Goal: Task Accomplishment & Management: Complete application form

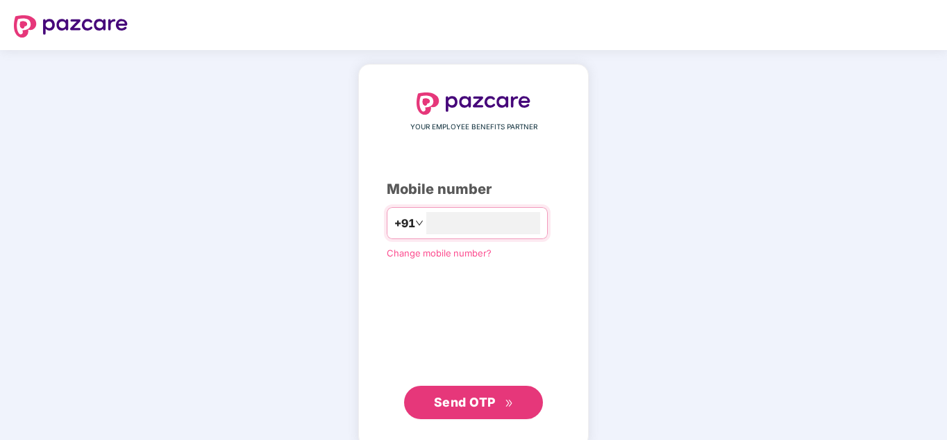
type input "**********"
click at [480, 404] on span "Send OTP" at bounding box center [465, 402] width 62 height 15
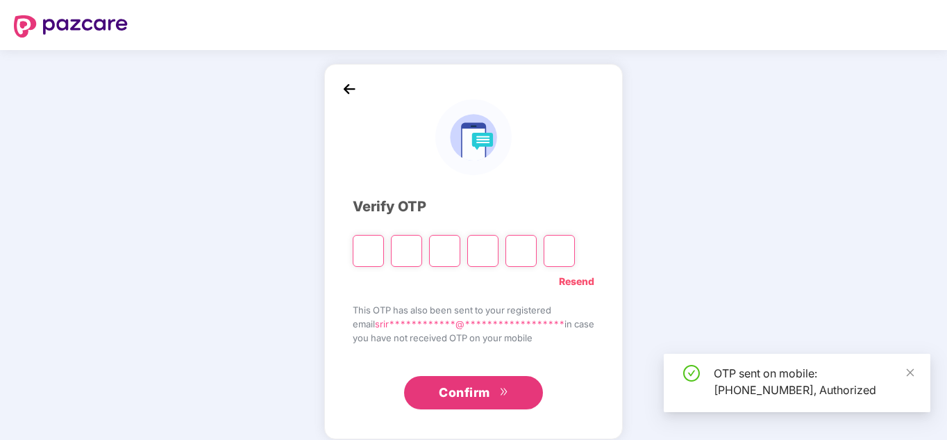
type input "*"
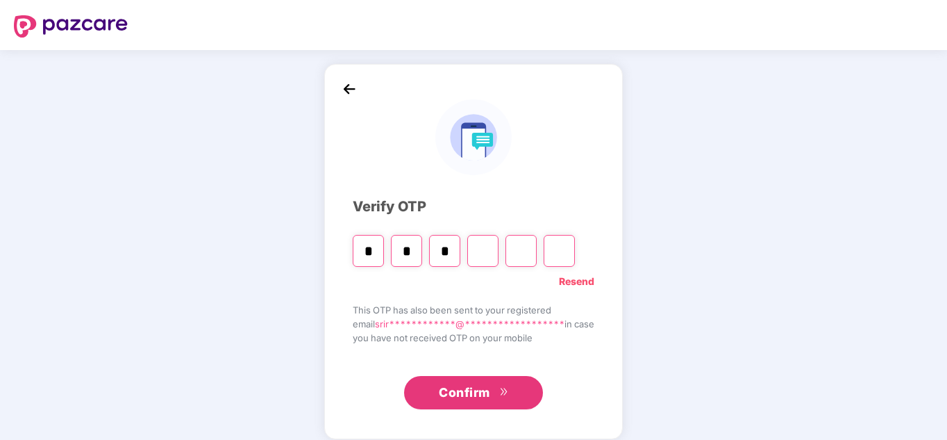
type input "*"
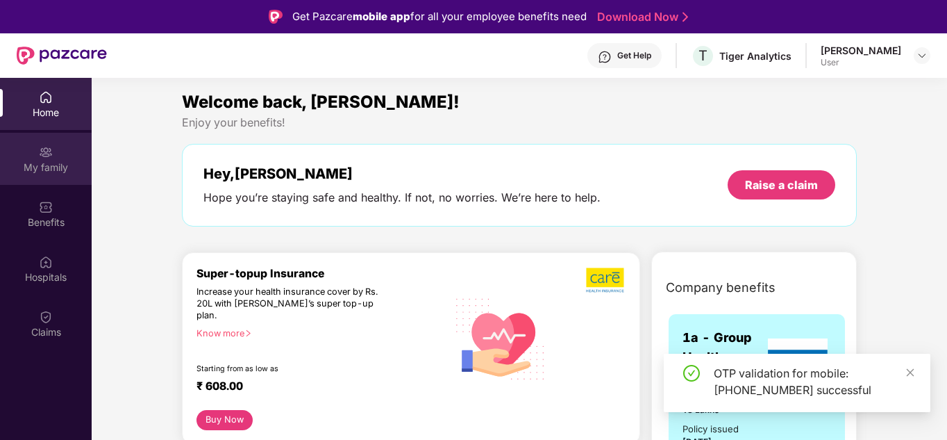
click at [51, 162] on div "My family" at bounding box center [46, 167] width 92 height 14
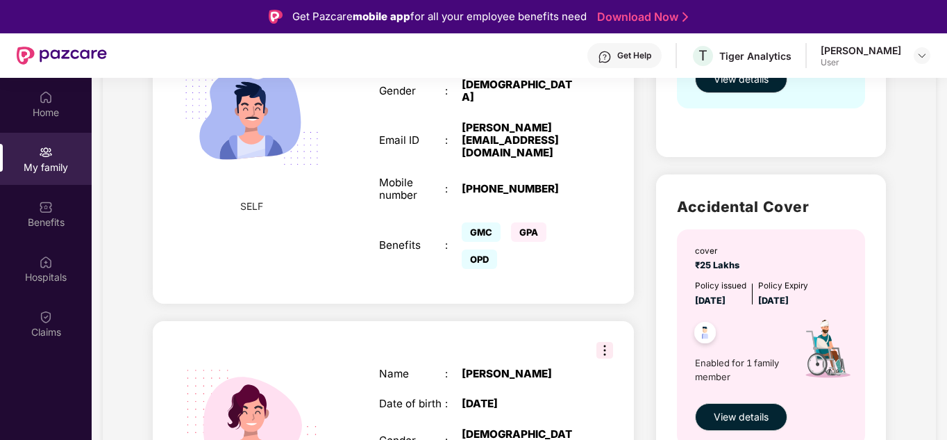
scroll to position [339, 0]
click at [521, 223] on span "GPA" at bounding box center [528, 232] width 35 height 19
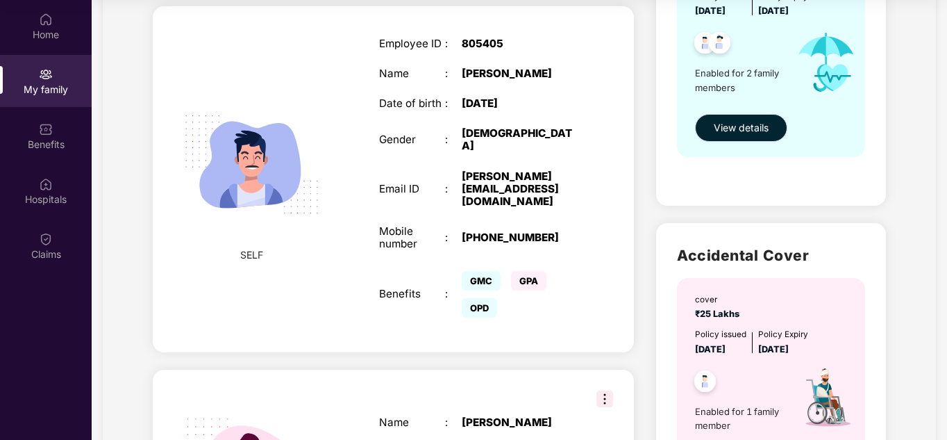
scroll to position [0, 0]
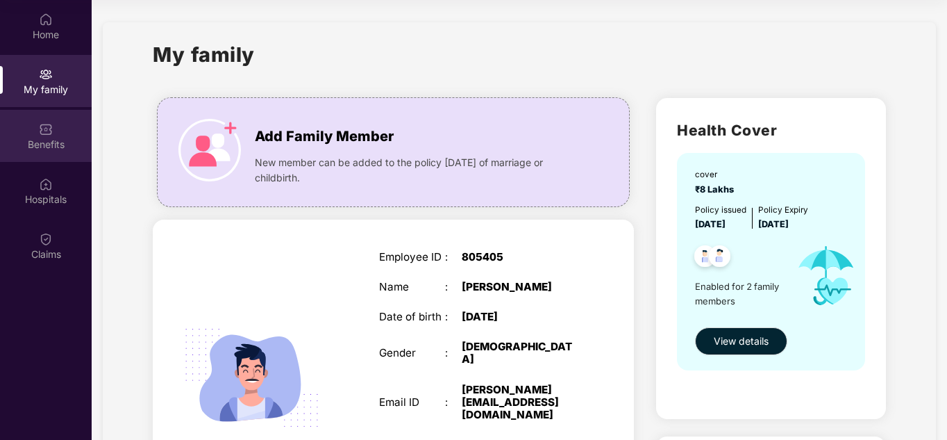
click at [44, 140] on div "Benefits" at bounding box center [46, 145] width 92 height 14
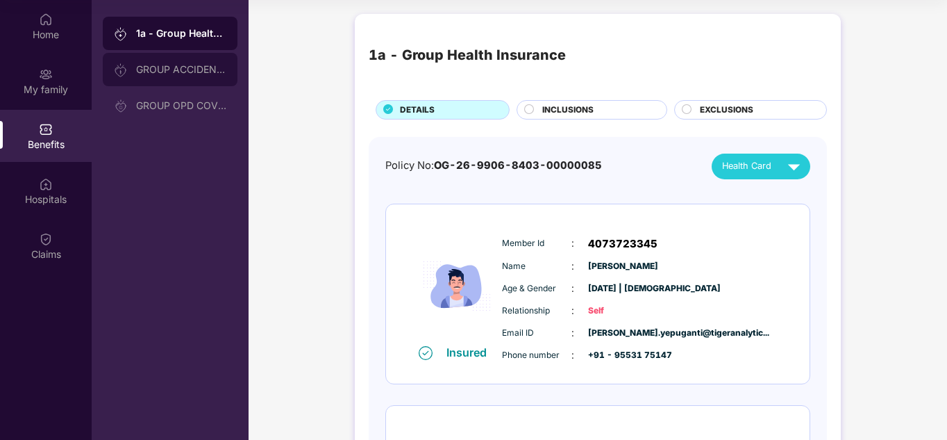
click at [183, 74] on div "GROUP ACCIDENTAL INSURANCE" at bounding box center [181, 69] width 90 height 11
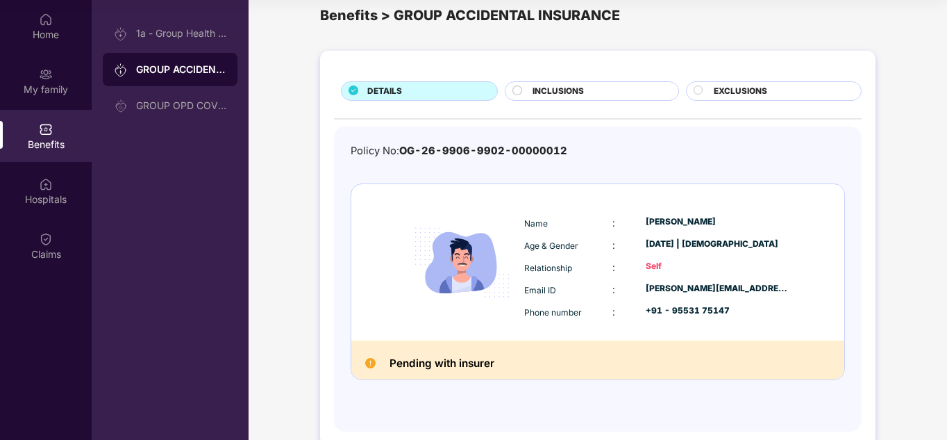
scroll to position [49, 0]
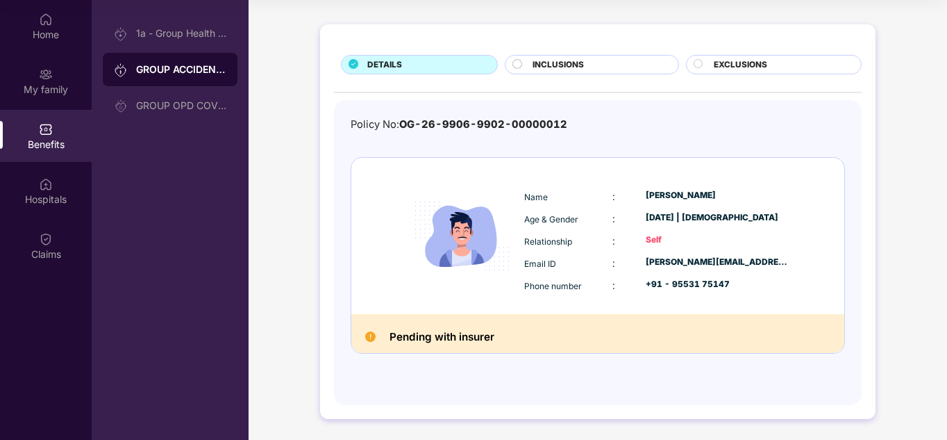
click at [370, 336] on img at bounding box center [370, 336] width 10 height 10
click at [450, 334] on h2 "Pending with insurer" at bounding box center [442, 337] width 105 height 18
click at [181, 101] on div "GROUP OPD COVER" at bounding box center [181, 105] width 90 height 11
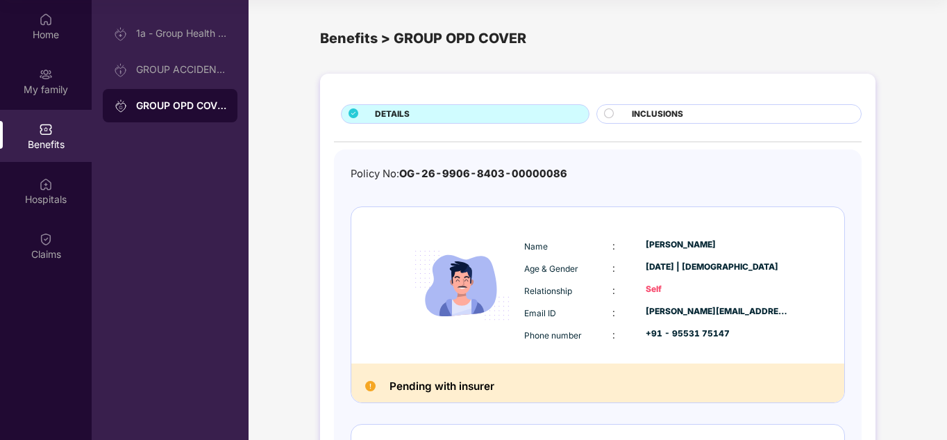
click at [659, 111] on span "INCLUSIONS" at bounding box center [657, 114] width 51 height 13
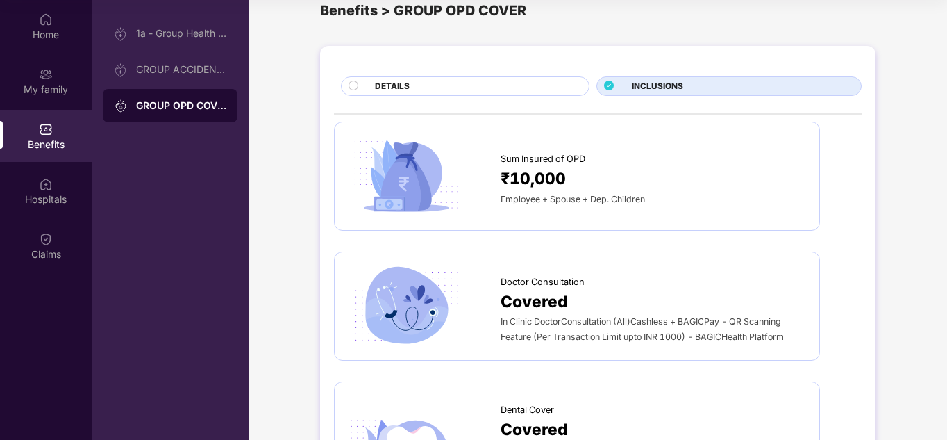
scroll to position [28, 0]
click at [545, 178] on span "₹10,000" at bounding box center [533, 178] width 65 height 25
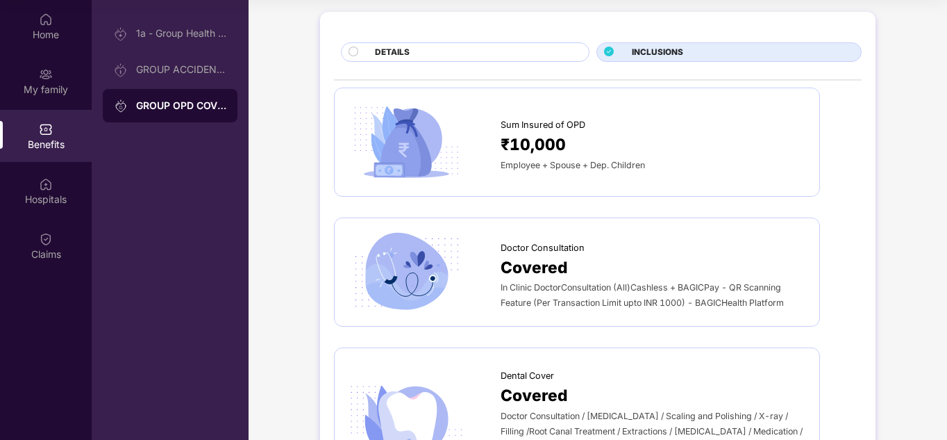
scroll to position [0, 0]
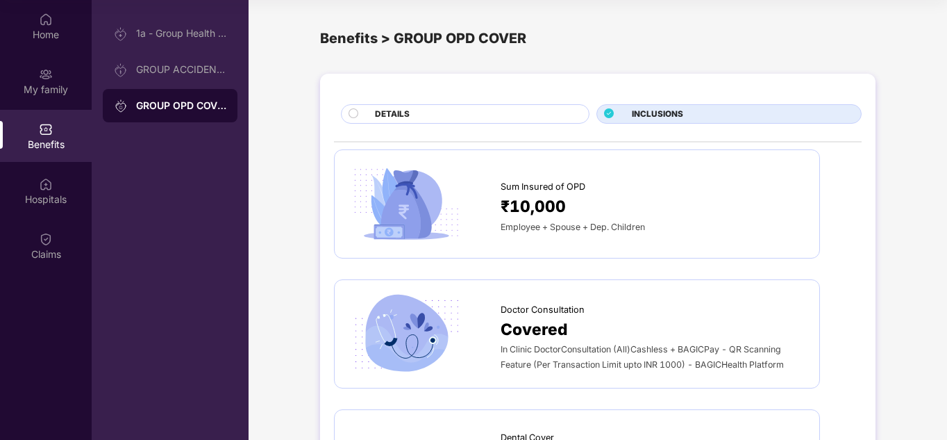
click at [426, 109] on div "DETAILS" at bounding box center [475, 115] width 214 height 15
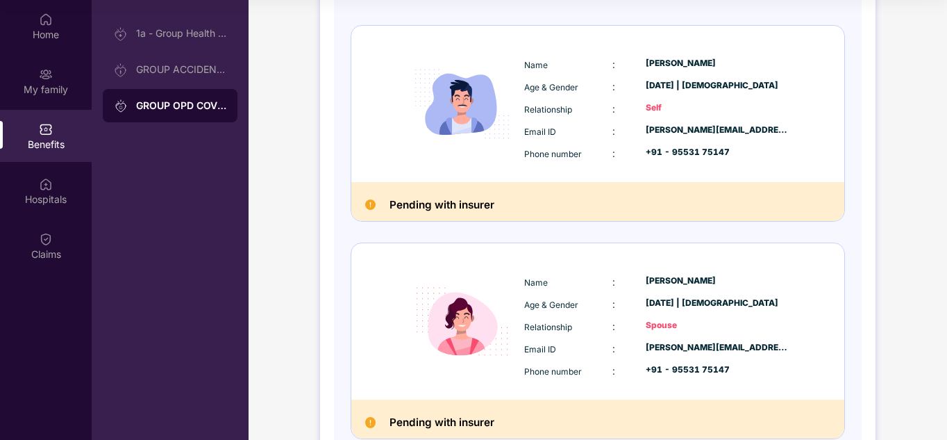
scroll to position [267, 0]
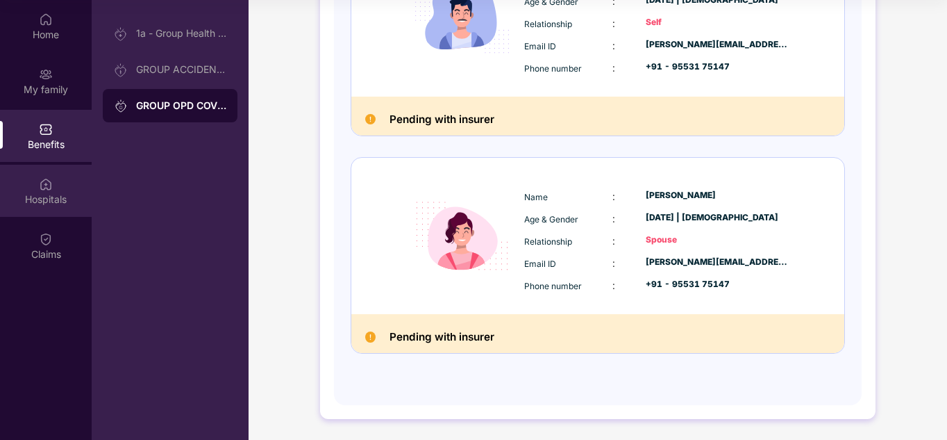
click at [37, 188] on div "Hospitals" at bounding box center [46, 191] width 92 height 52
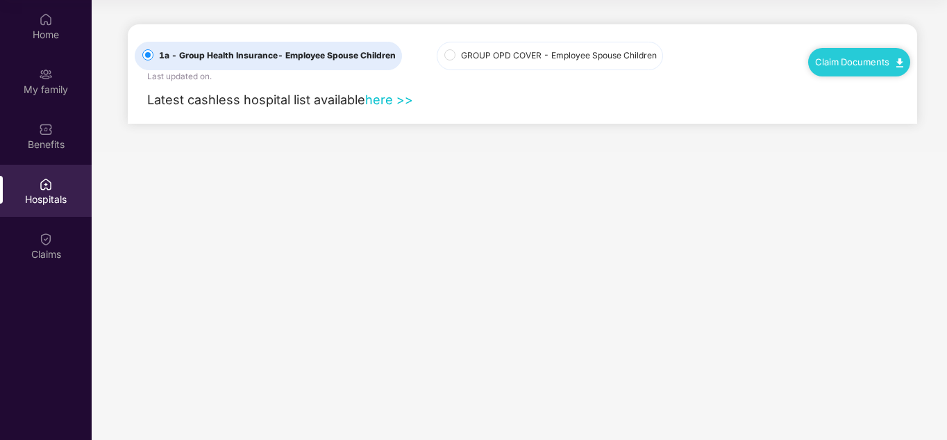
click at [496, 53] on span "GROUP OPD COVER - Employee Spouse Children" at bounding box center [559, 55] width 207 height 13
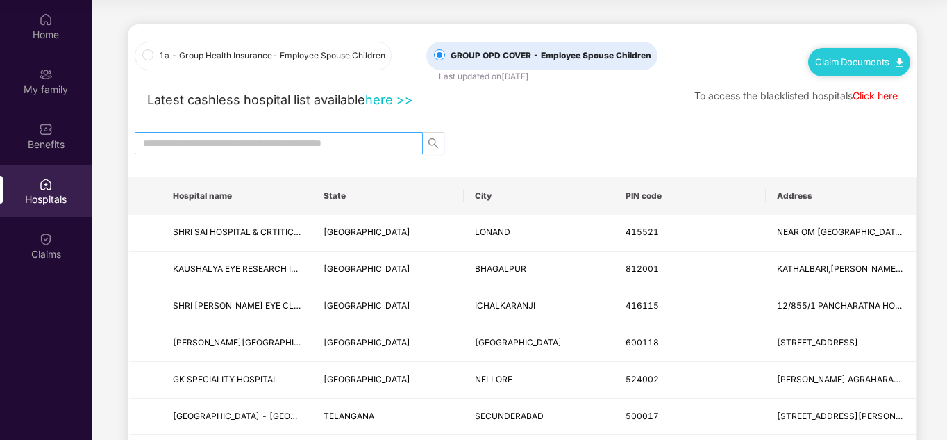
click at [337, 146] on input "text" at bounding box center [273, 142] width 260 height 15
type input "*"
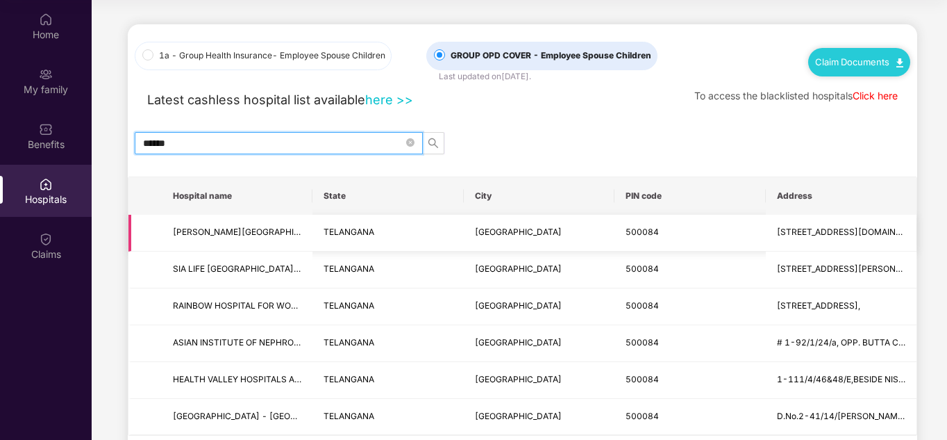
type input "******"
click at [233, 238] on span "[PERSON_NAME][GEOGRAPHIC_DATA] (A Unit of [PERSON_NAME] Health Services Private…" at bounding box center [237, 232] width 129 height 13
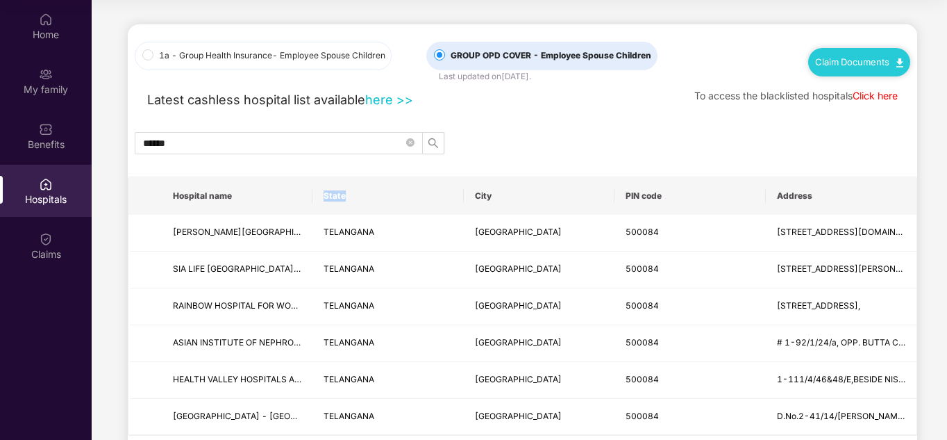
drag, startPoint x: 313, startPoint y: 197, endPoint x: 406, endPoint y: 198, distance: 93.1
click at [406, 198] on th "State" at bounding box center [388, 196] width 151 height 38
click at [345, 169] on div "1a - Group Health Insurance - Employee Spouse Children GROUP OPD COVER - Employ…" at bounding box center [523, 259] width 790 height 471
drag, startPoint x: 313, startPoint y: 197, endPoint x: 406, endPoint y: 201, distance: 93.1
click at [406, 201] on th "State" at bounding box center [388, 196] width 151 height 38
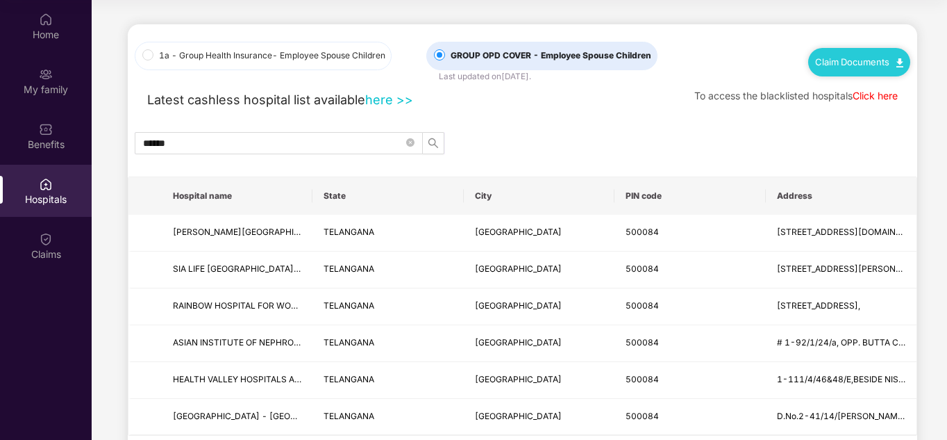
click at [579, 137] on div "******" at bounding box center [523, 143] width 790 height 22
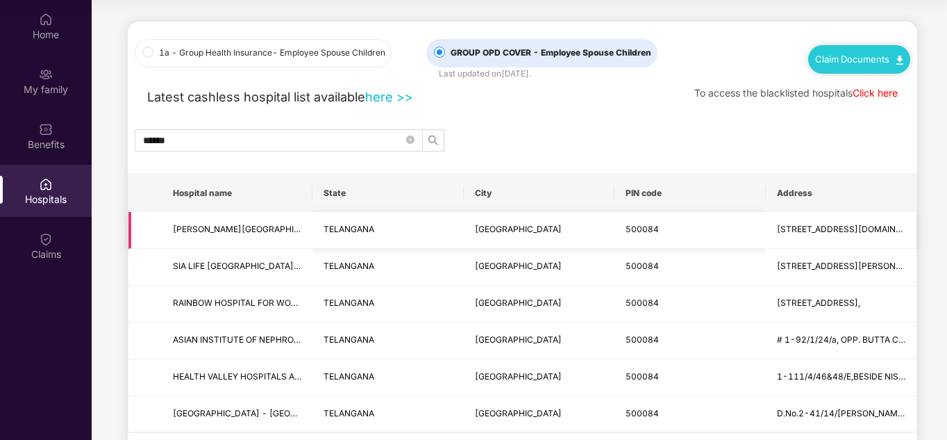
scroll to position [2, 0]
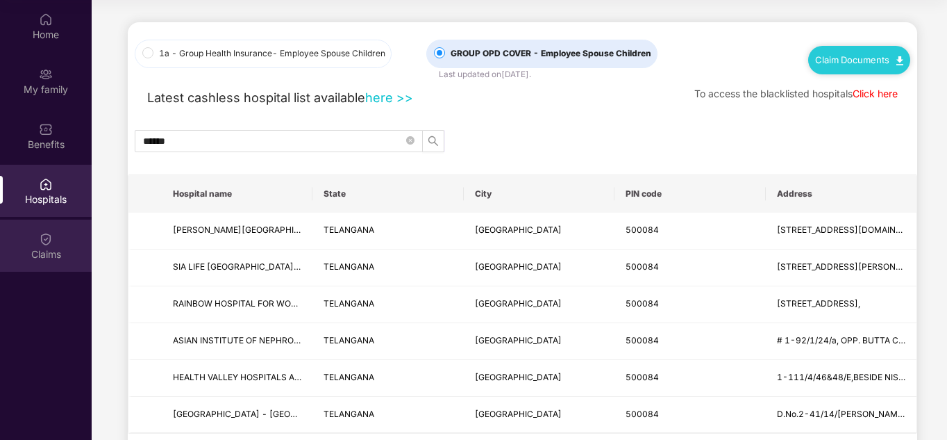
click at [45, 251] on div "Claims" at bounding box center [46, 254] width 92 height 14
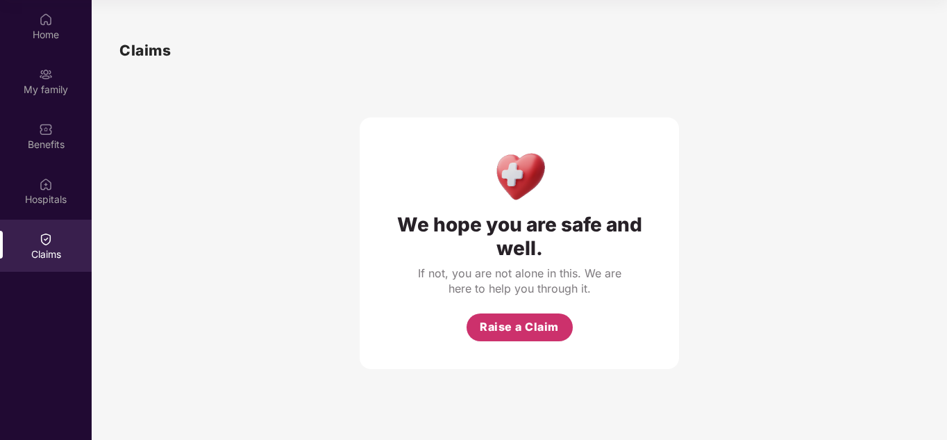
click at [538, 326] on span "Raise a Claim" at bounding box center [519, 326] width 79 height 17
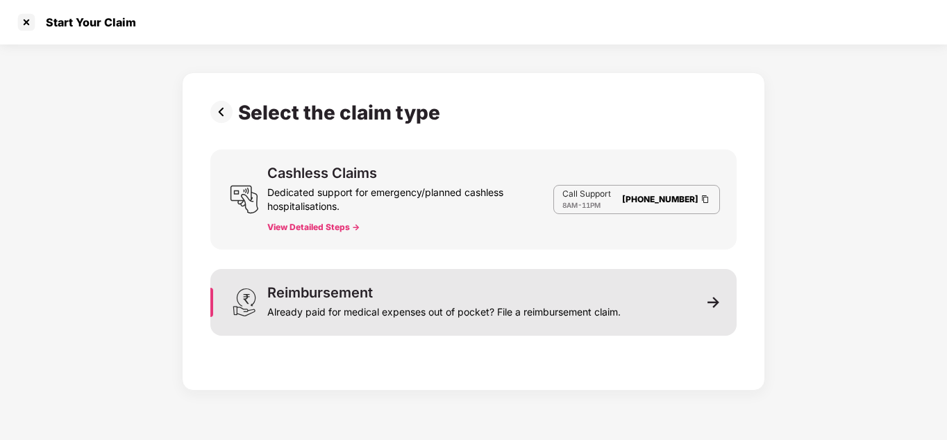
click at [570, 299] on div "Already paid for medical expenses out of pocket? File a reimbursement claim." at bounding box center [444, 308] width 354 height 19
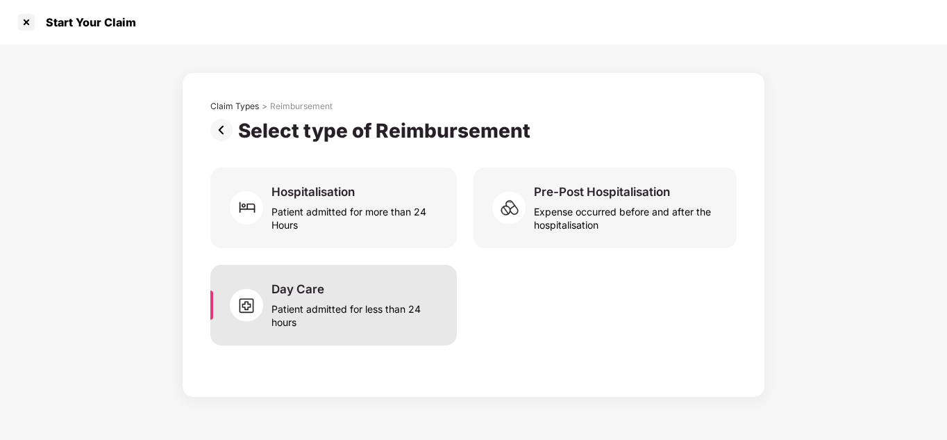
click at [339, 317] on div "Patient admitted for less than 24 hours" at bounding box center [356, 313] width 169 height 32
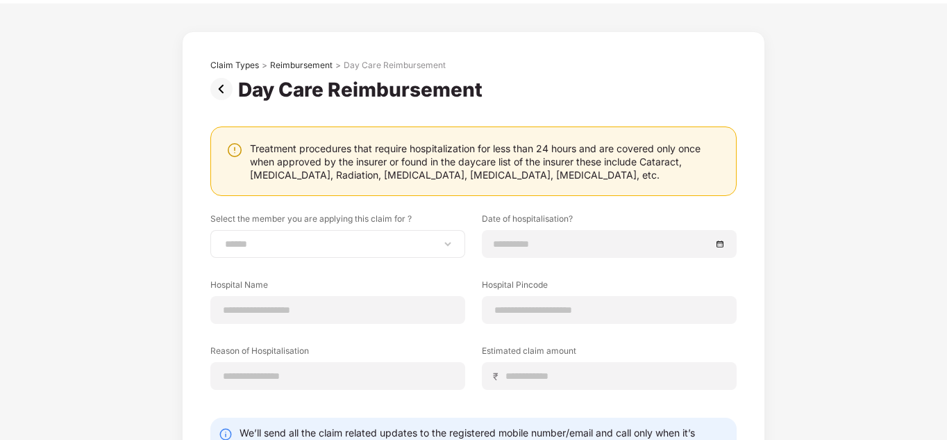
scroll to position [40, 0]
click at [369, 254] on div "**********" at bounding box center [337, 245] width 255 height 28
click at [422, 236] on div "**********" at bounding box center [337, 245] width 255 height 28
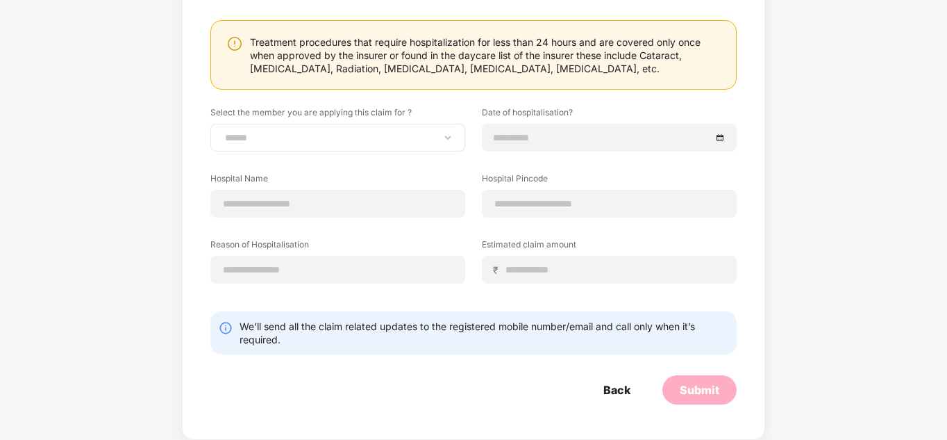
scroll to position [0, 0]
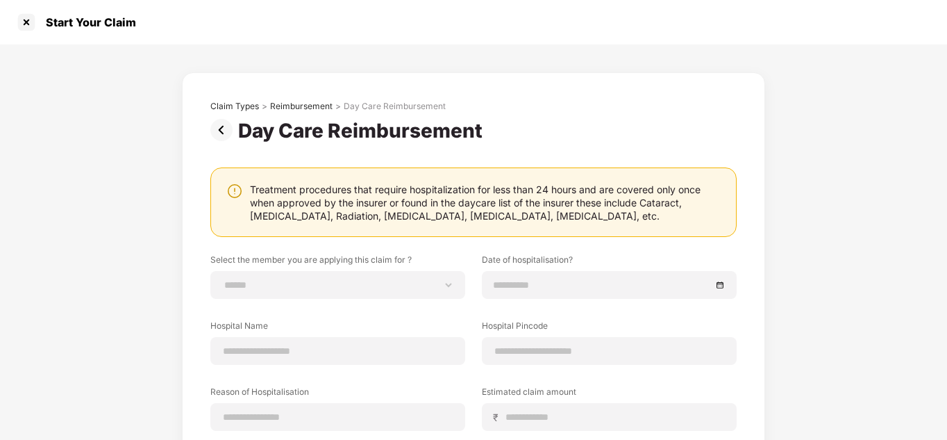
click at [216, 128] on img at bounding box center [224, 130] width 28 height 22
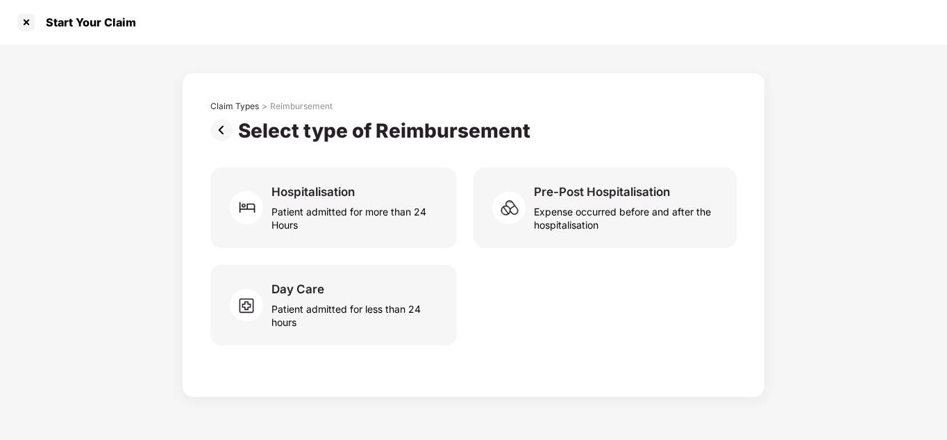
click at [216, 128] on img at bounding box center [224, 130] width 28 height 22
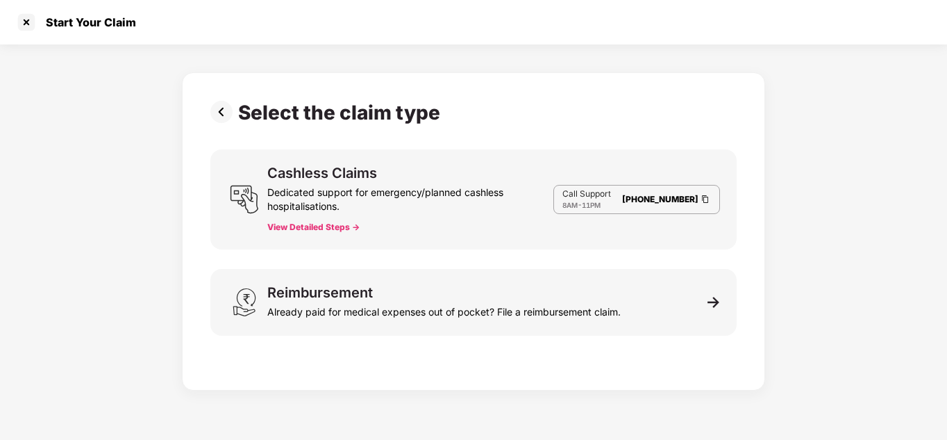
click at [216, 128] on div "Select the claim type Cashless Claims Dedicated support for emergency/planned c…" at bounding box center [473, 228] width 527 height 254
click at [223, 115] on img at bounding box center [224, 112] width 28 height 22
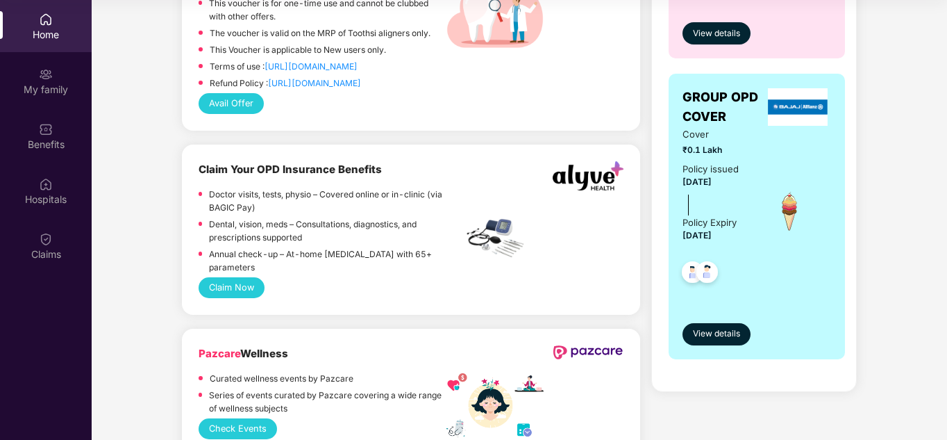
scroll to position [803, 0]
click at [728, 340] on span "View details" at bounding box center [716, 333] width 47 height 13
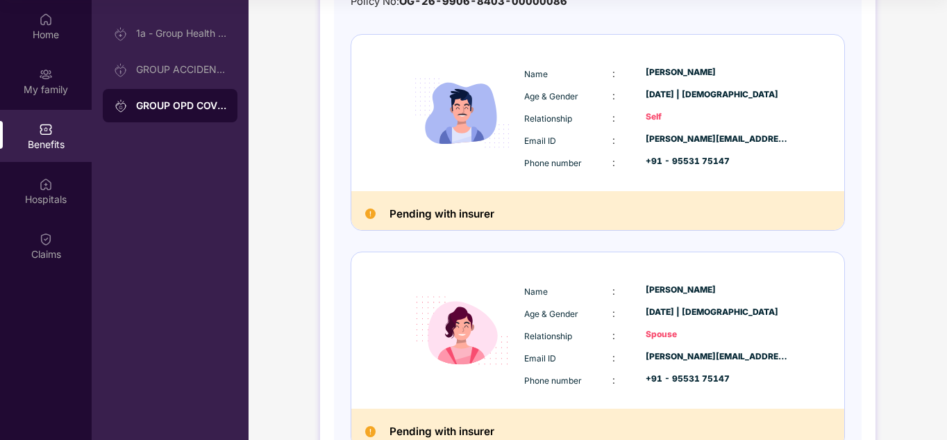
scroll to position [174, 0]
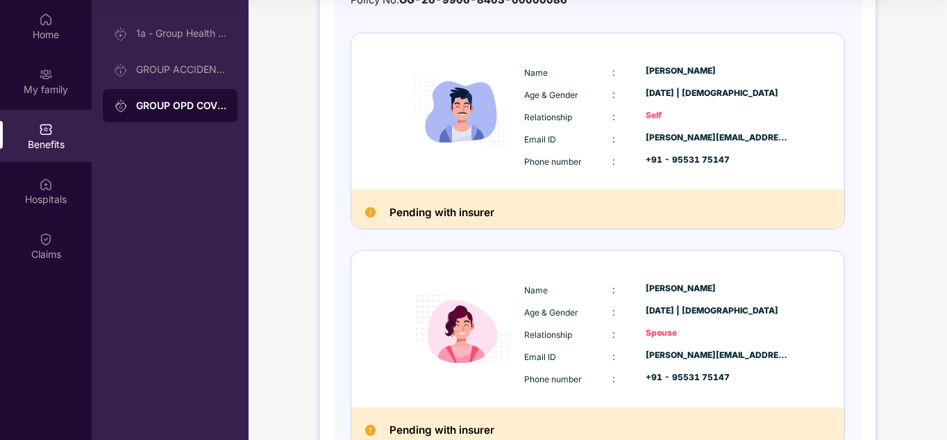
click at [369, 212] on img at bounding box center [370, 212] width 10 height 10
click at [433, 215] on h2 "Pending with insurer" at bounding box center [442, 213] width 105 height 18
click at [45, 198] on div "Hospitals" at bounding box center [46, 199] width 92 height 14
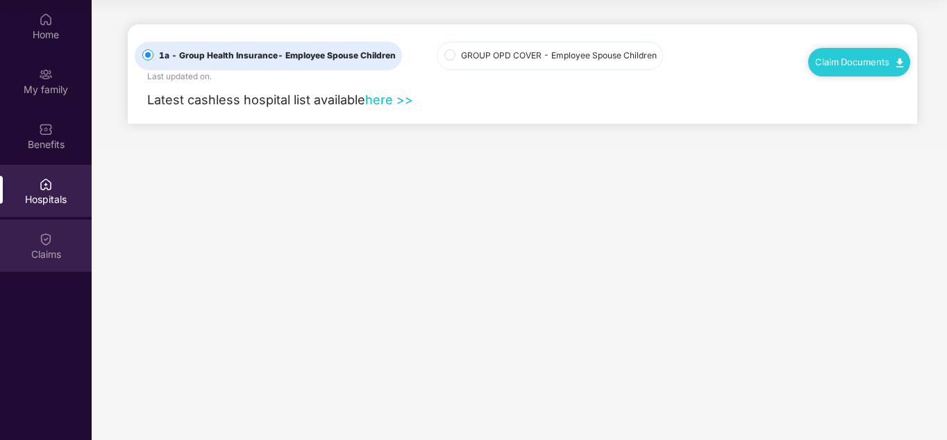
click at [50, 249] on div "Claims" at bounding box center [46, 254] width 92 height 14
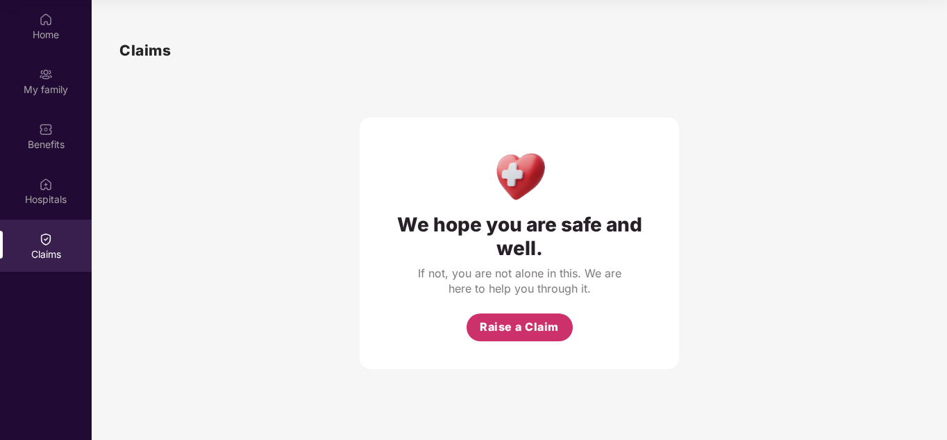
click at [522, 322] on span "Raise a Claim" at bounding box center [519, 326] width 79 height 17
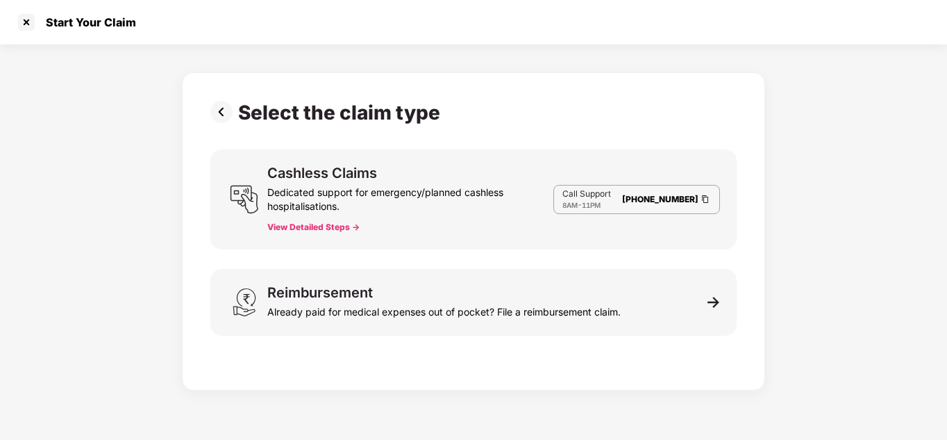
click at [387, 204] on div "Dedicated support for emergency/planned cashless hospitalisations." at bounding box center [410, 196] width 286 height 33
click at [338, 226] on button "View Detailed Steps ->" at bounding box center [313, 227] width 92 height 11
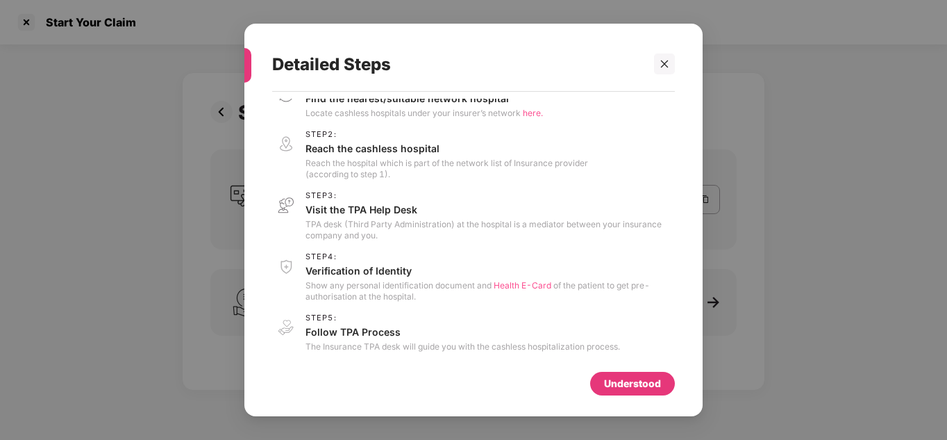
scroll to position [30, 0]
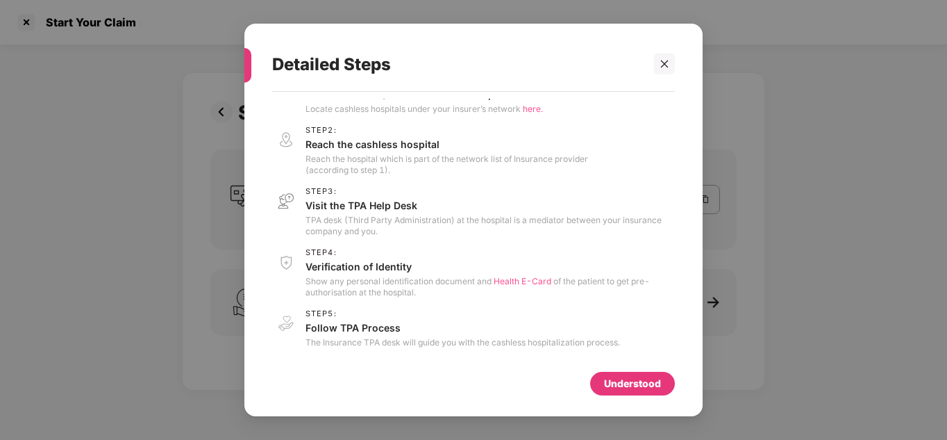
click at [622, 392] on div "Understood" at bounding box center [632, 384] width 85 height 24
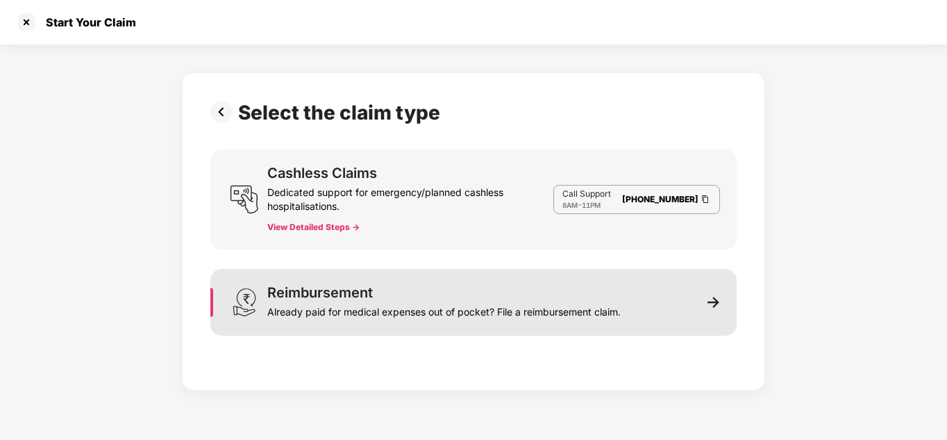
click at [627, 314] on div "Reimbursement Already paid for medical expenses out of pocket? File a reimburse…" at bounding box center [473, 302] width 527 height 67
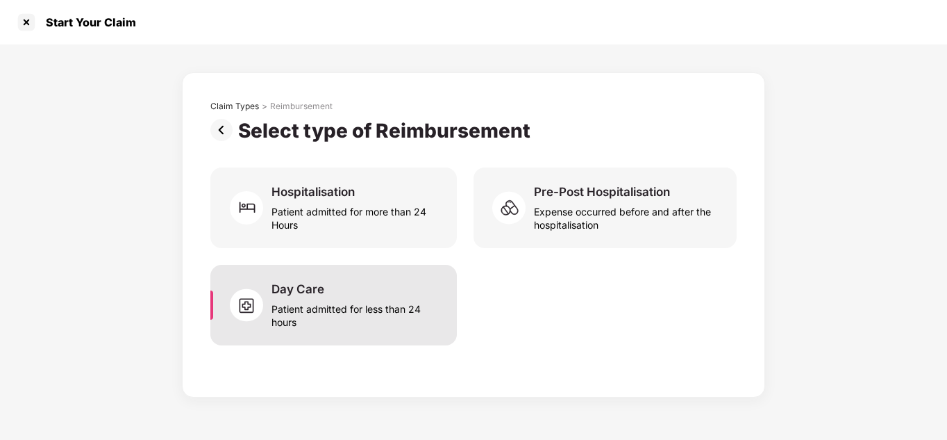
click at [388, 307] on div "Patient admitted for less than 24 hours" at bounding box center [356, 313] width 169 height 32
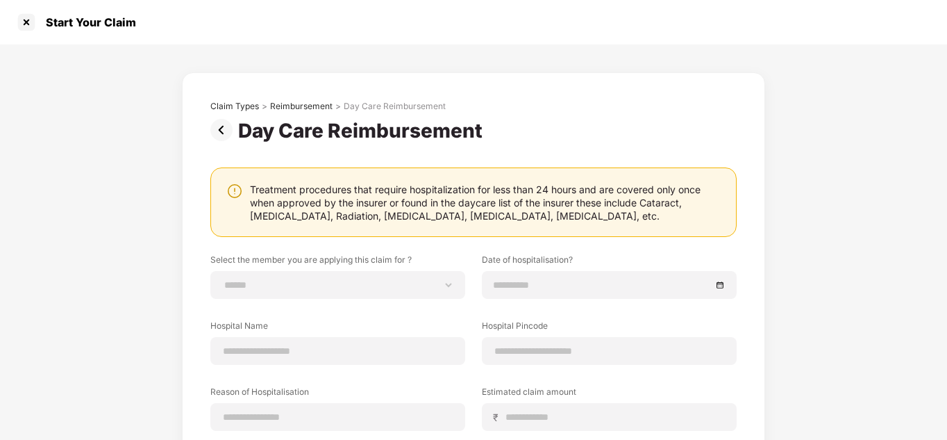
click at [225, 124] on img at bounding box center [224, 130] width 28 height 22
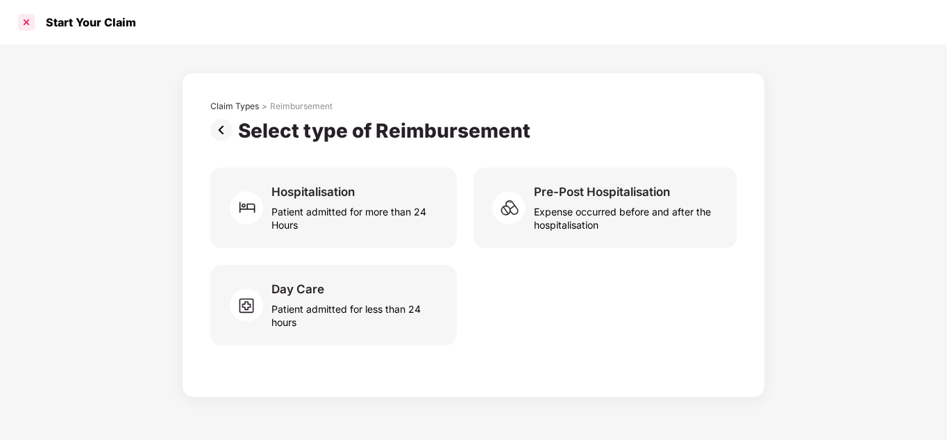
click at [24, 28] on div at bounding box center [26, 22] width 22 height 22
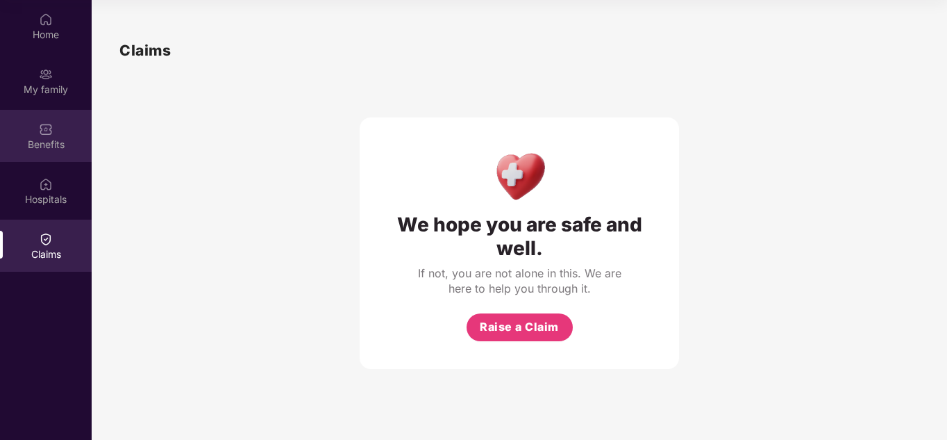
click at [33, 131] on div "Benefits" at bounding box center [46, 136] width 92 height 52
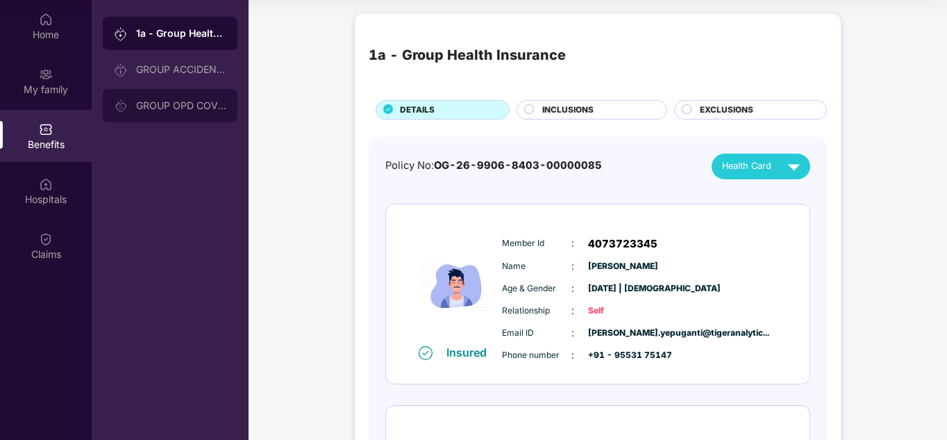
click at [192, 105] on div "GROUP OPD COVER" at bounding box center [181, 105] width 90 height 11
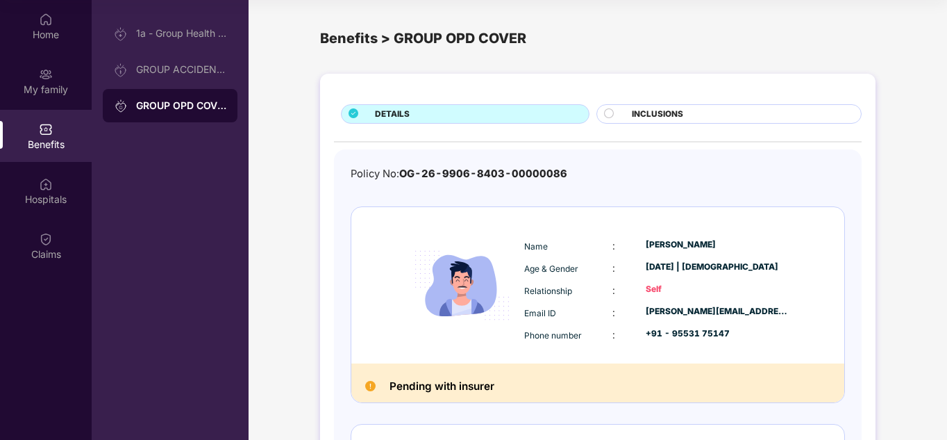
click at [537, 299] on div "Name : [PERSON_NAME] Age & Gender : [DATE] | [DEMOGRAPHIC_DATA] Relationship : …" at bounding box center [657, 290] width 272 height 118
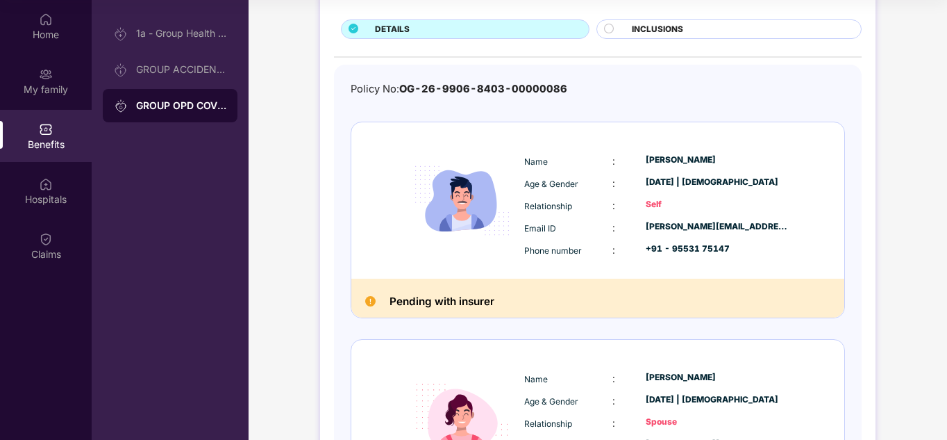
scroll to position [89, 0]
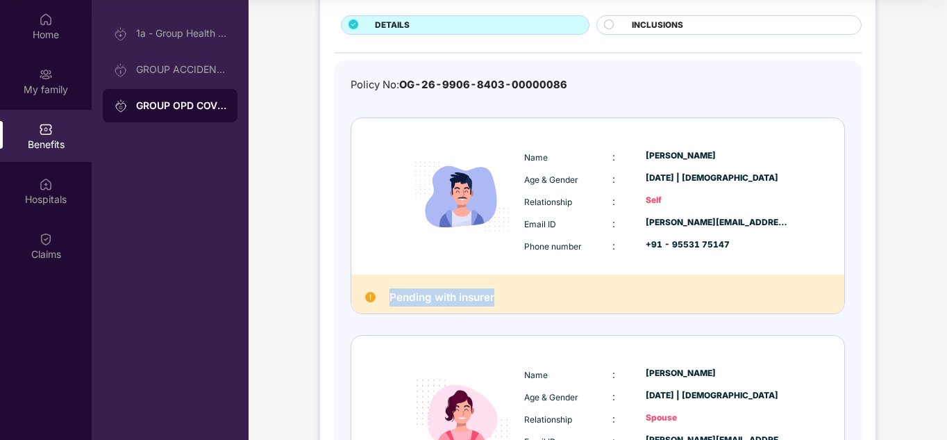
drag, startPoint x: 388, startPoint y: 297, endPoint x: 547, endPoint y: 294, distance: 159.1
click at [547, 294] on div "Pending with insurer" at bounding box center [597, 293] width 493 height 39
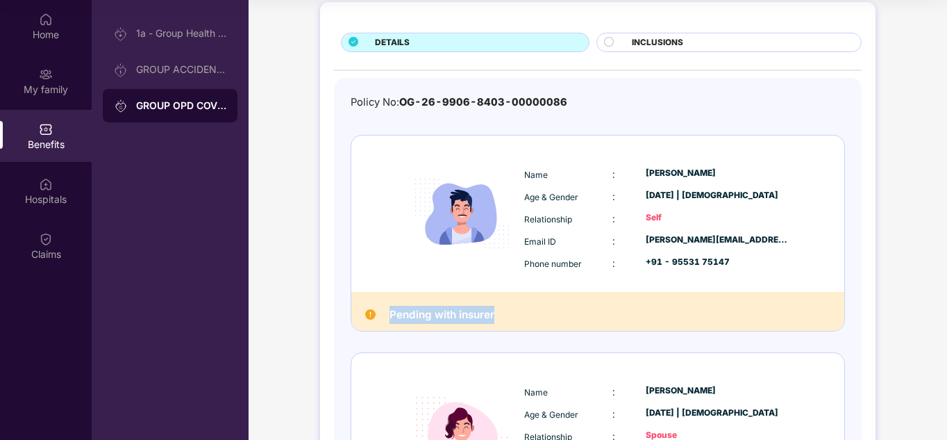
scroll to position [0, 0]
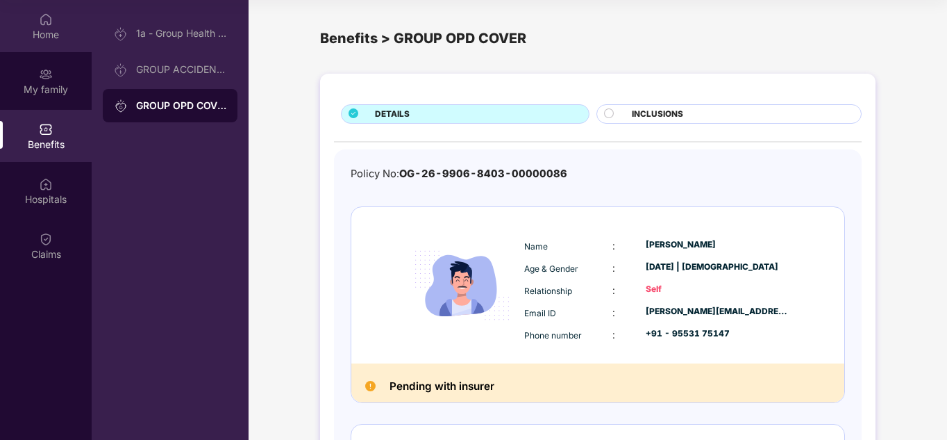
click at [41, 42] on div "Home" at bounding box center [46, 26] width 92 height 52
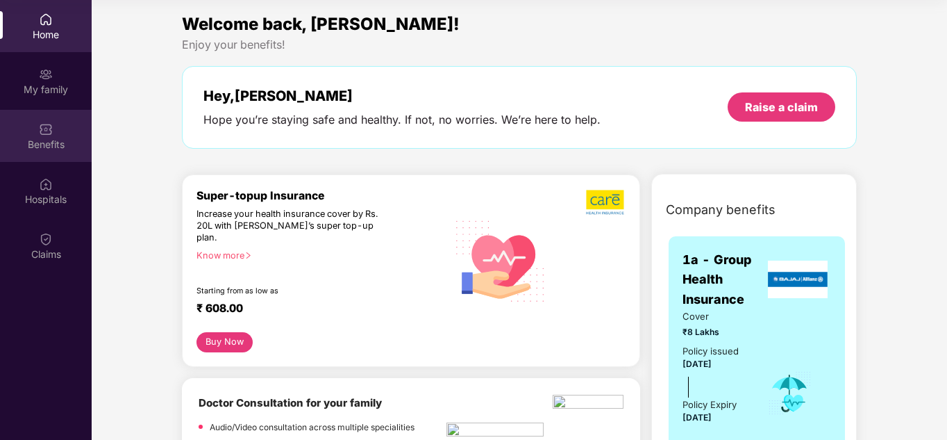
click at [44, 146] on div "Benefits" at bounding box center [46, 145] width 92 height 14
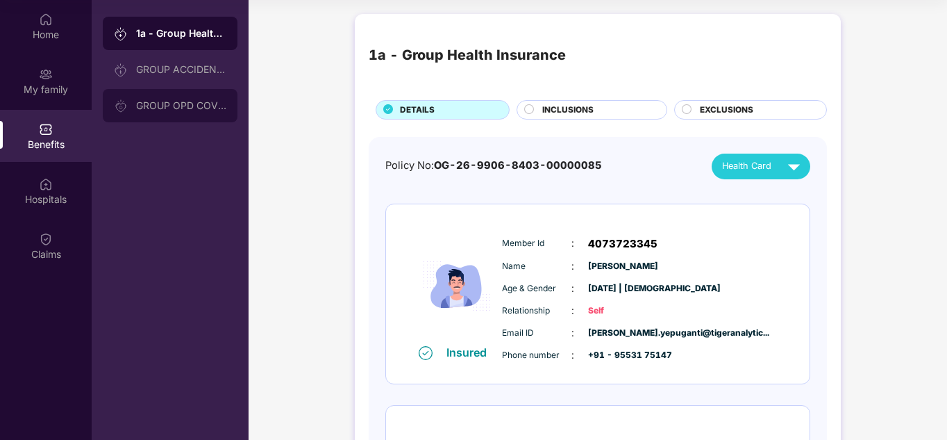
click at [187, 101] on div "GROUP OPD COVER" at bounding box center [181, 105] width 90 height 11
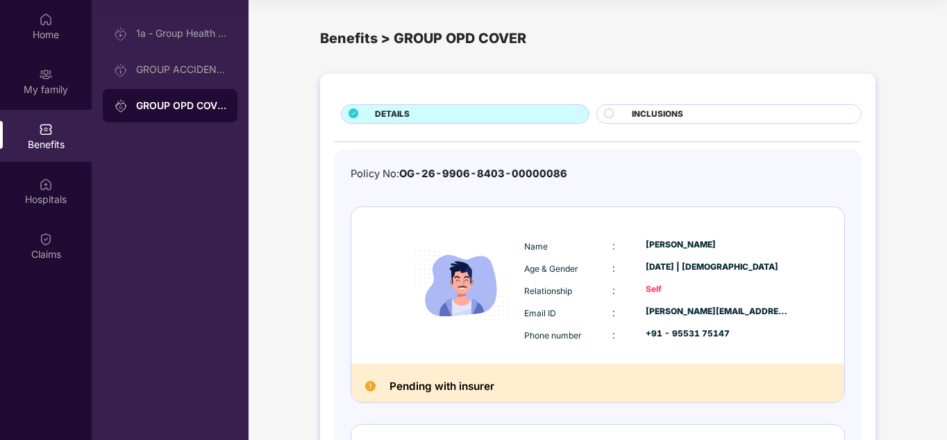
click at [490, 115] on div "DETAILS" at bounding box center [475, 115] width 214 height 15
drag, startPoint x: 402, startPoint y: 174, endPoint x: 578, endPoint y: 179, distance: 175.8
click at [578, 179] on div "Policy No: OG-26-9906-8403-00000086" at bounding box center [598, 174] width 495 height 16
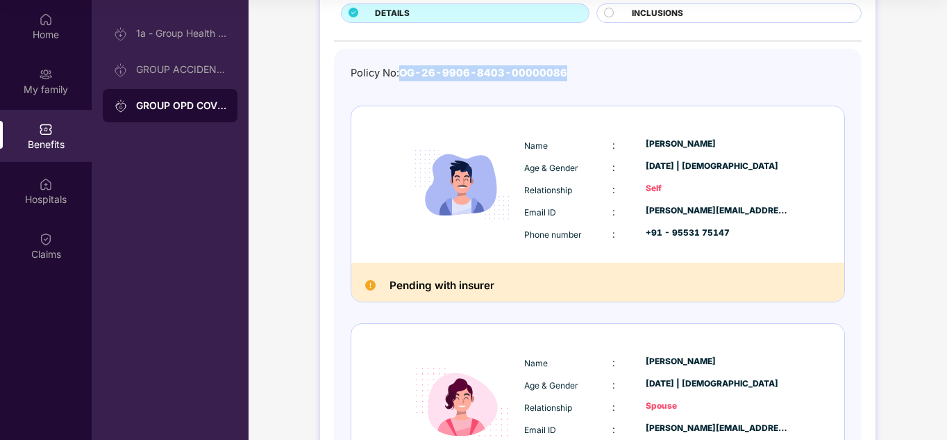
scroll to position [98, 0]
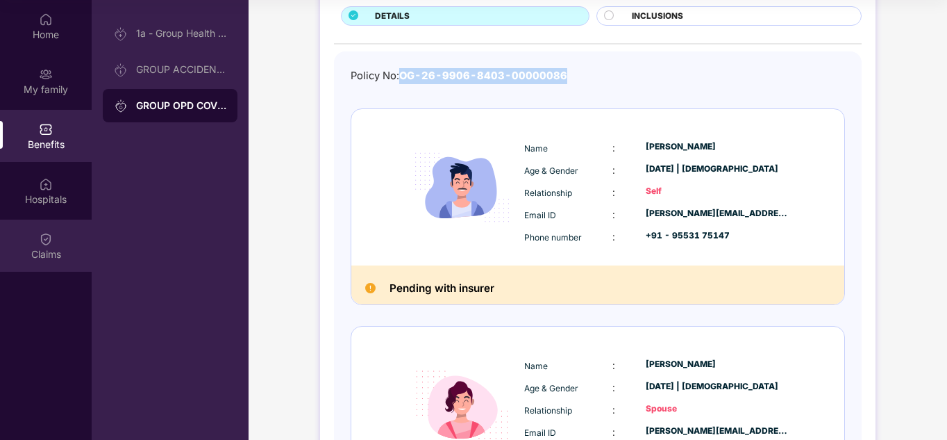
click at [42, 242] on img at bounding box center [46, 239] width 14 height 14
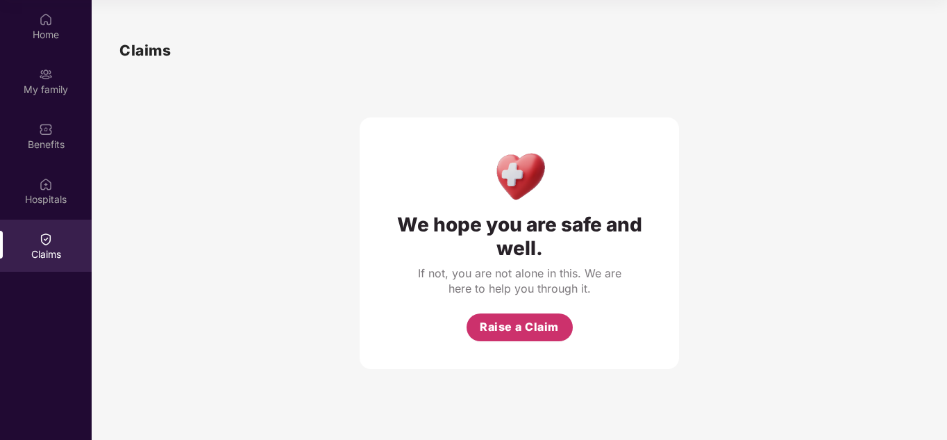
click at [527, 327] on span "Raise a Claim" at bounding box center [519, 326] width 79 height 17
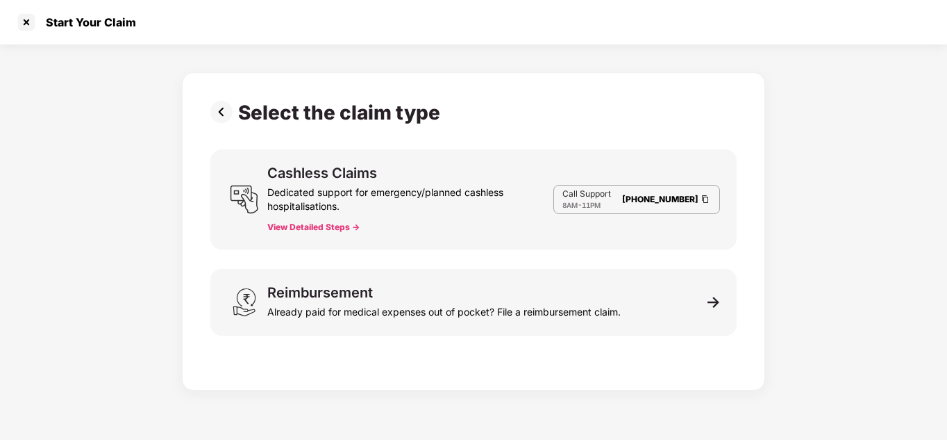
scroll to position [33, 0]
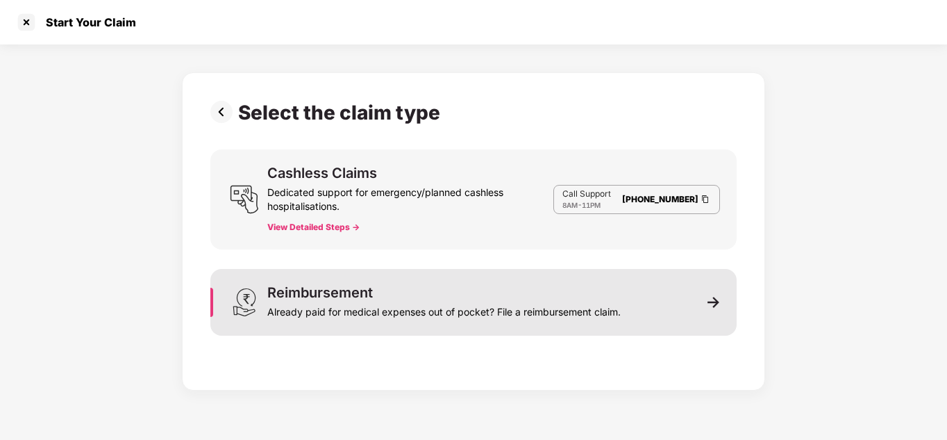
click at [495, 314] on div "Already paid for medical expenses out of pocket? File a reimbursement claim." at bounding box center [444, 308] width 354 height 19
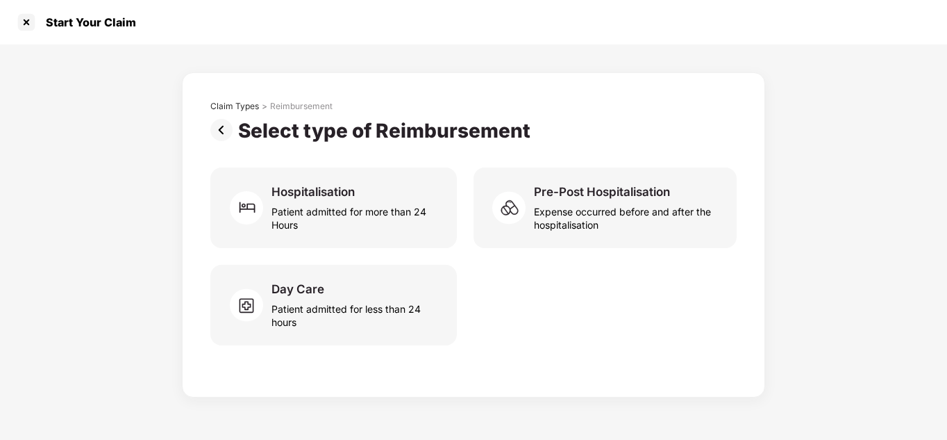
click at [502, 285] on div "Day Care Patient admitted for less than 24 hours" at bounding box center [473, 305] width 527 height 81
click at [26, 25] on div at bounding box center [26, 22] width 22 height 22
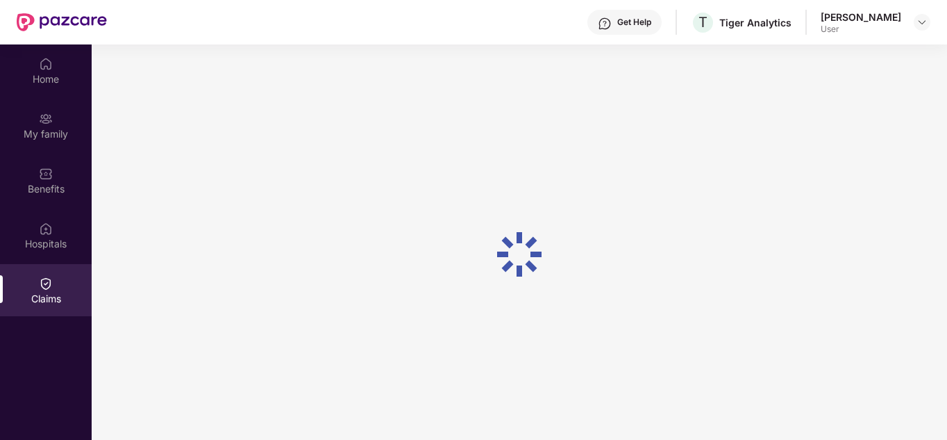
scroll to position [78, 0]
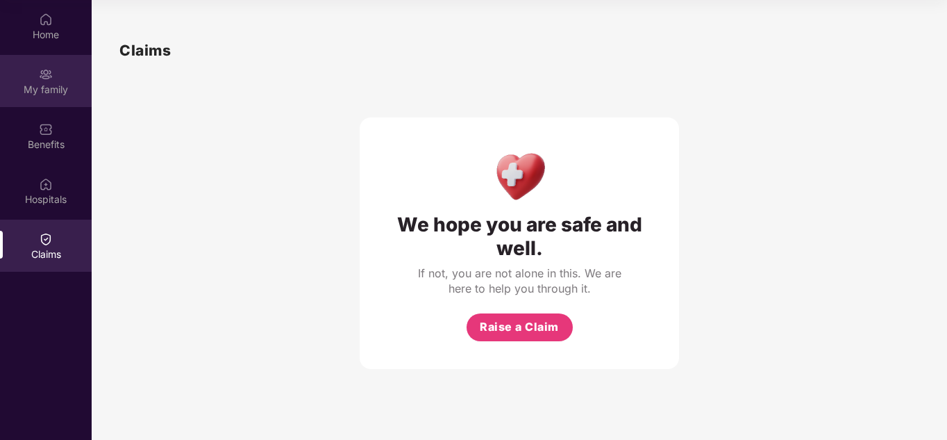
click at [53, 83] on div "My family" at bounding box center [46, 90] width 92 height 14
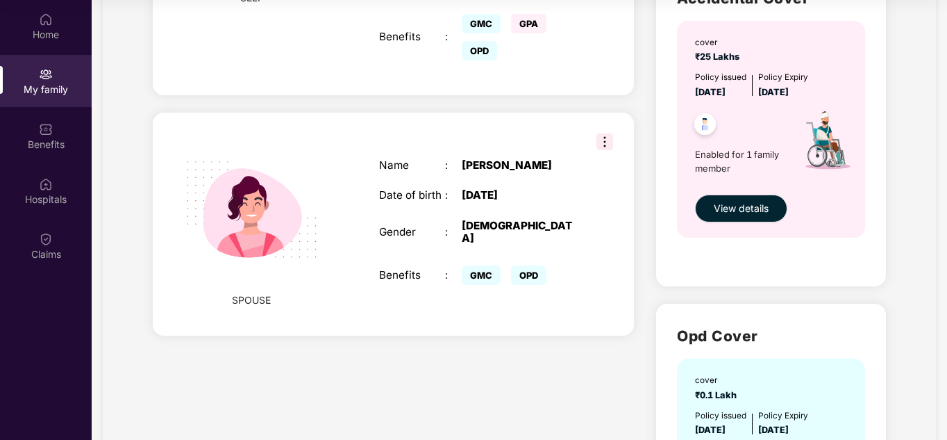
scroll to position [469, 0]
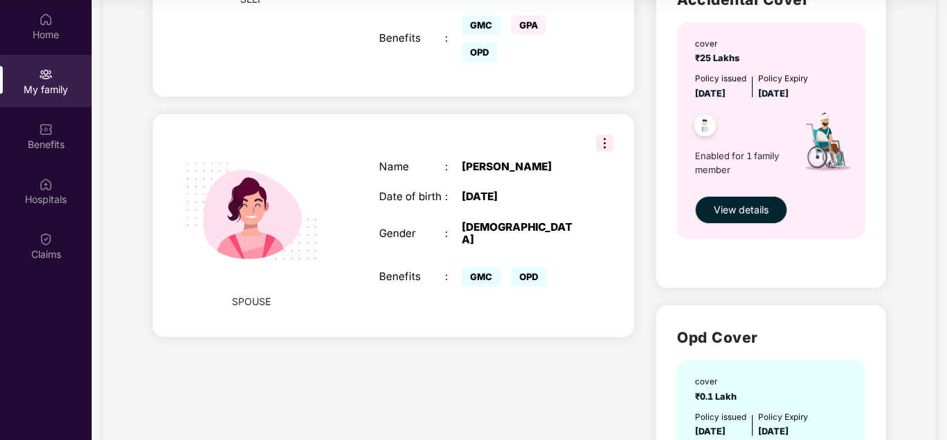
click at [274, 212] on img at bounding box center [252, 211] width 166 height 166
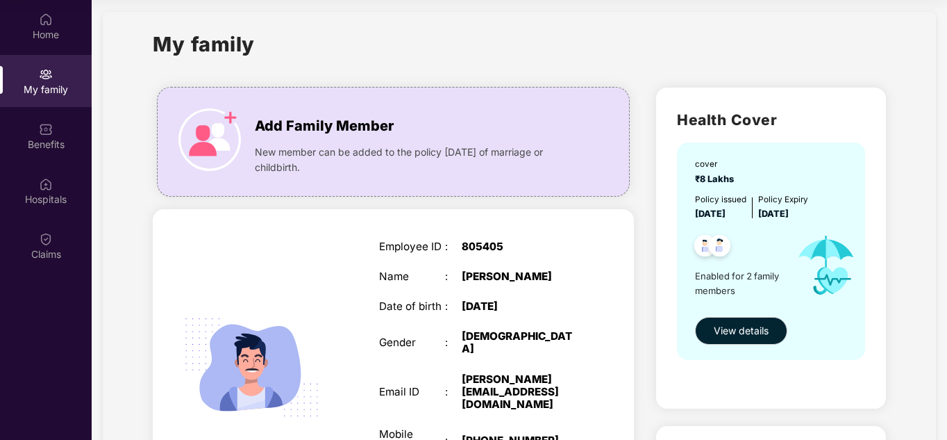
scroll to position [0, 0]
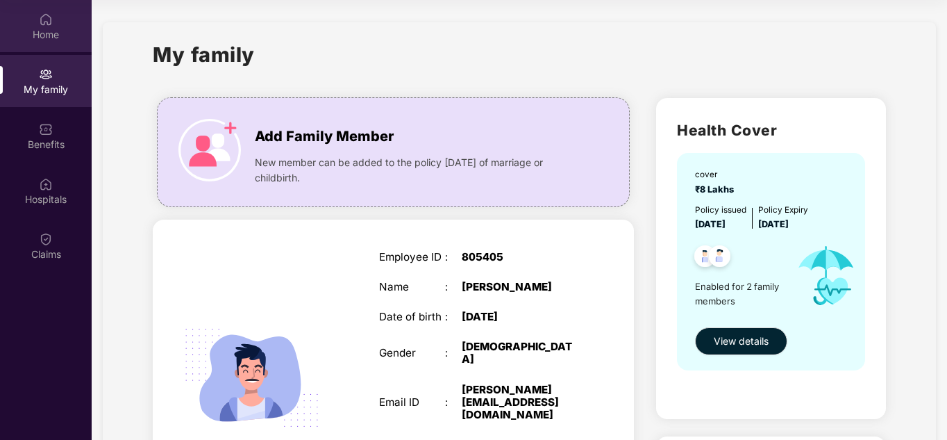
click at [44, 24] on img at bounding box center [46, 20] width 14 height 14
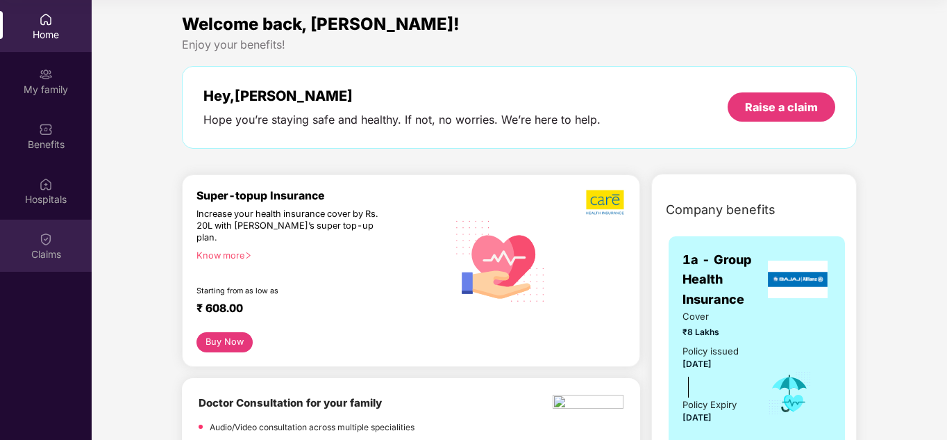
click at [45, 244] on img at bounding box center [46, 239] width 14 height 14
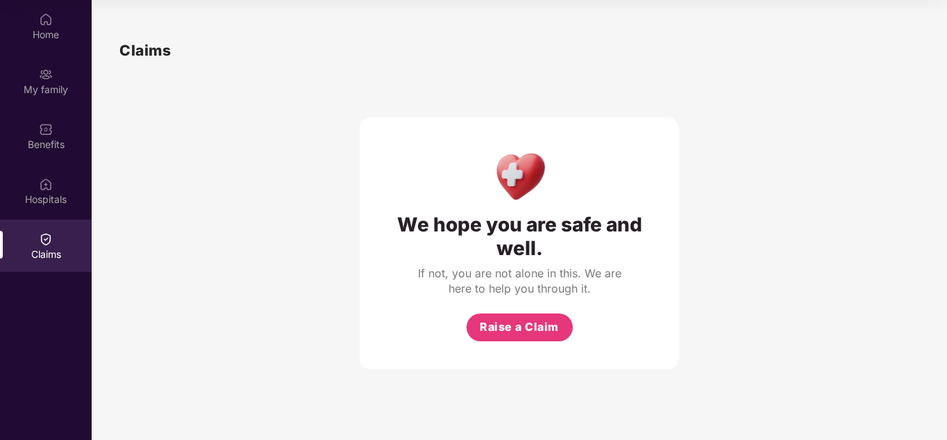
click at [238, 182] on div "We hope you are safe and well. If not, you are not alone in this. We are here t…" at bounding box center [519, 215] width 800 height 307
click at [245, 170] on div "We hope you are safe and well. If not, you are not alone in this. We are here t…" at bounding box center [519, 215] width 800 height 307
click at [522, 331] on span "Raise a Claim" at bounding box center [519, 326] width 79 height 17
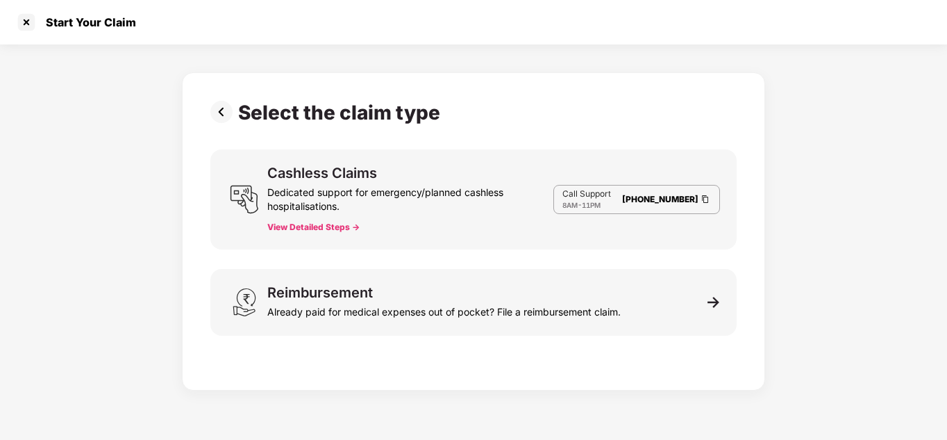
scroll to position [33, 0]
click at [32, 22] on div at bounding box center [26, 22] width 22 height 22
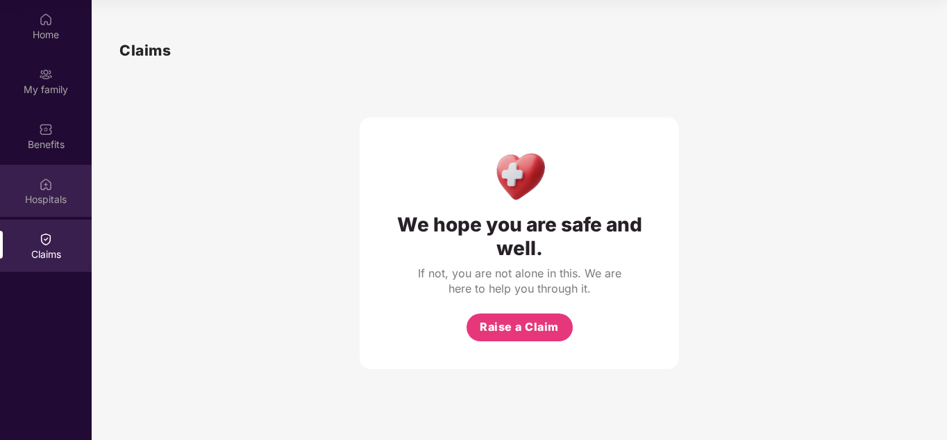
scroll to position [0, 0]
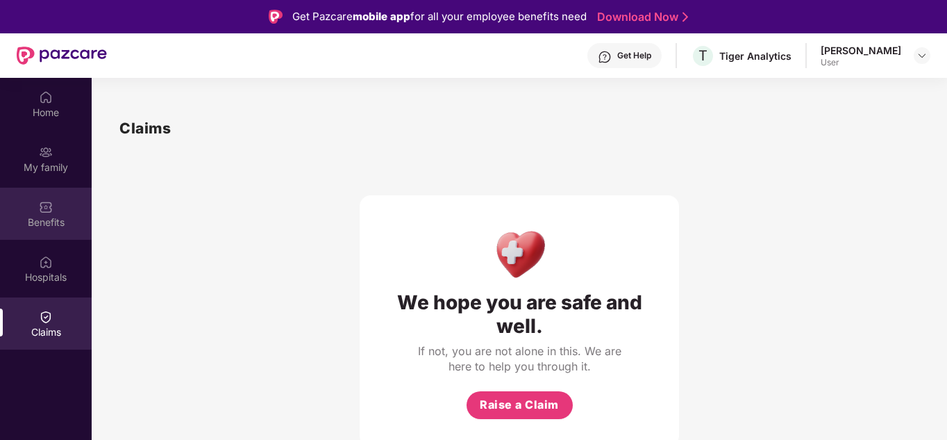
click at [55, 226] on div "Benefits" at bounding box center [46, 222] width 92 height 14
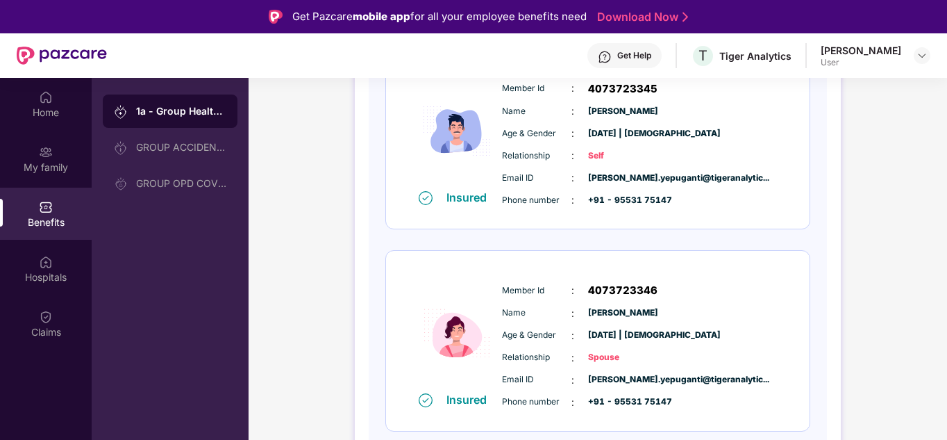
scroll to position [233, 0]
click at [920, 54] on img at bounding box center [922, 55] width 11 height 11
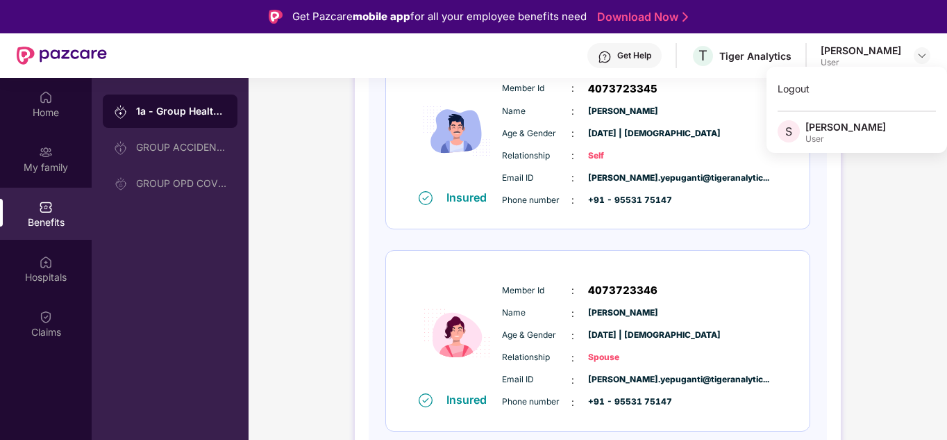
click at [348, 307] on div "1a - Group Health Insurance DETAILS INCLUSIONS EXCLUSIONS Policy No: OG-26-9906…" at bounding box center [598, 184] width 699 height 665
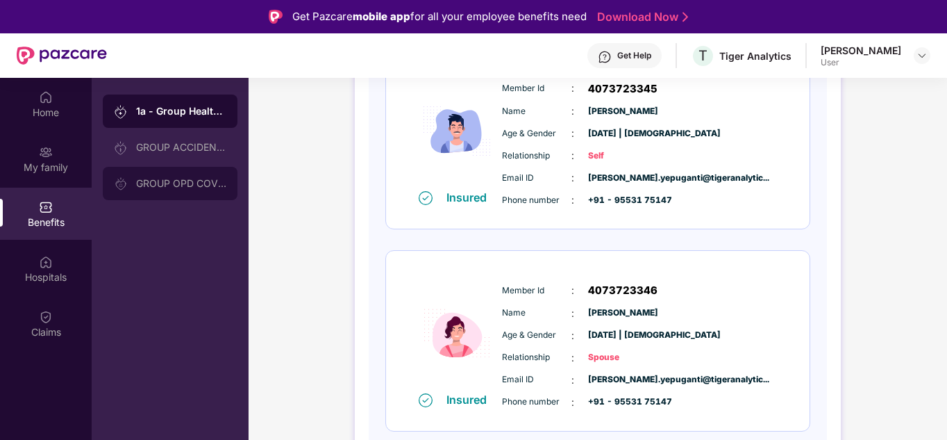
click at [175, 190] on div "GROUP OPD COVER" at bounding box center [170, 183] width 135 height 33
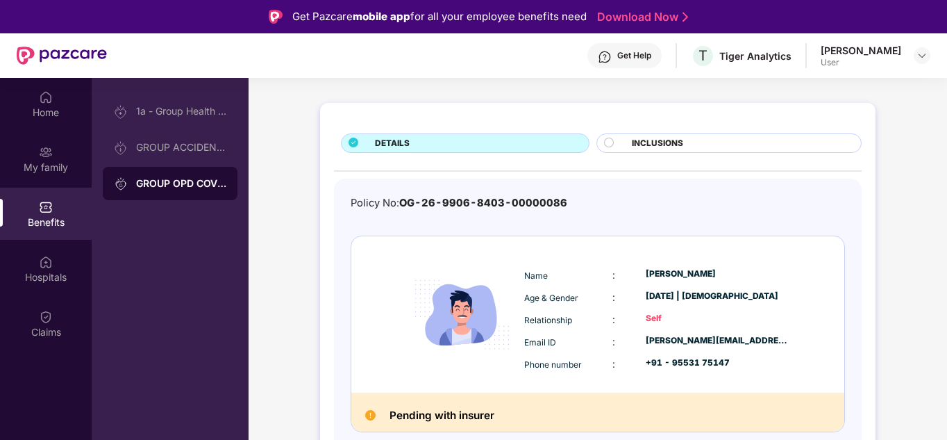
scroll to position [47, 0]
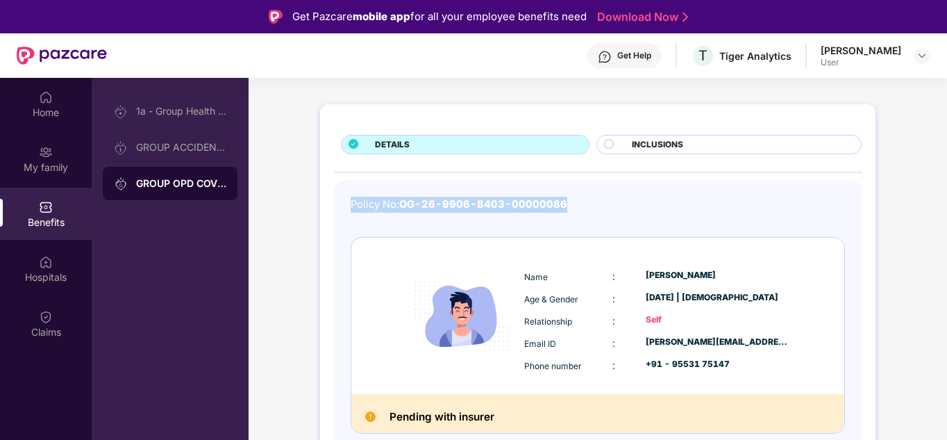
drag, startPoint x: 574, startPoint y: 203, endPoint x: 353, endPoint y: 190, distance: 222.0
click at [353, 190] on div "Policy No: OG-26-9906-8403-00000086 Name : [PERSON_NAME] Age & Gender : [DATE] …" at bounding box center [598, 441] width 528 height 522
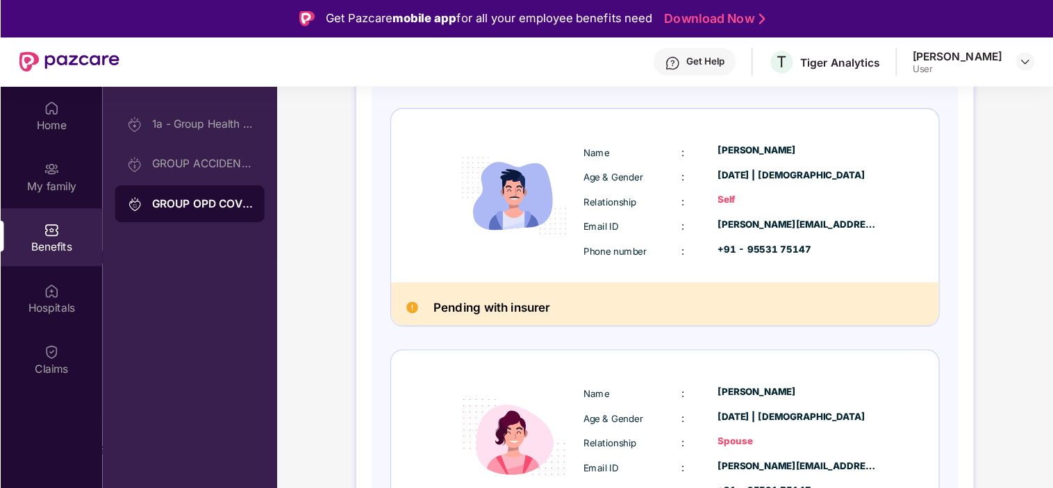
scroll to position [185, 0]
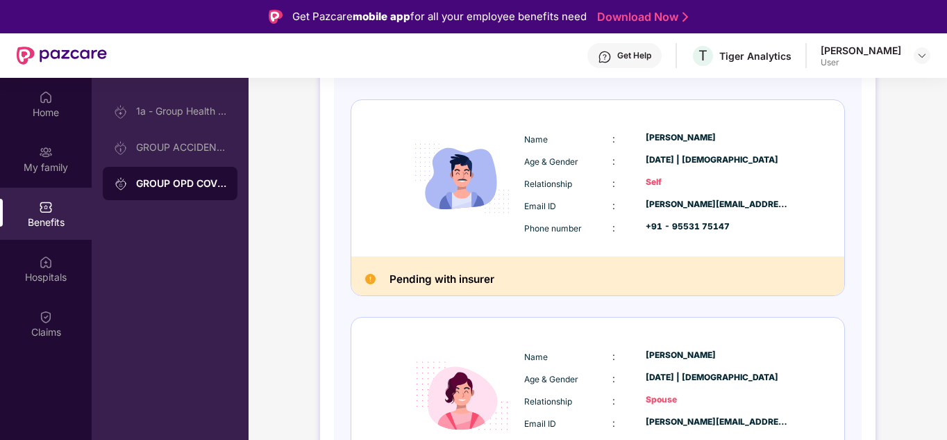
click at [342, 290] on div "Policy No: OG-26-9906-8403-00000086 Name : [PERSON_NAME] Age & Gender : [DATE] …" at bounding box center [598, 303] width 528 height 522
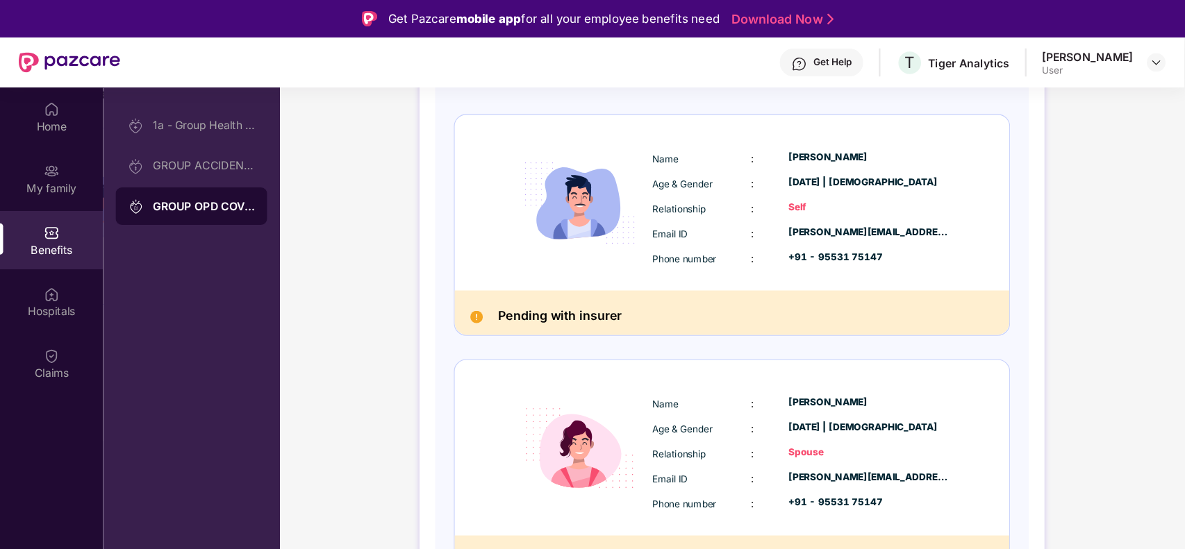
scroll to position [164, 0]
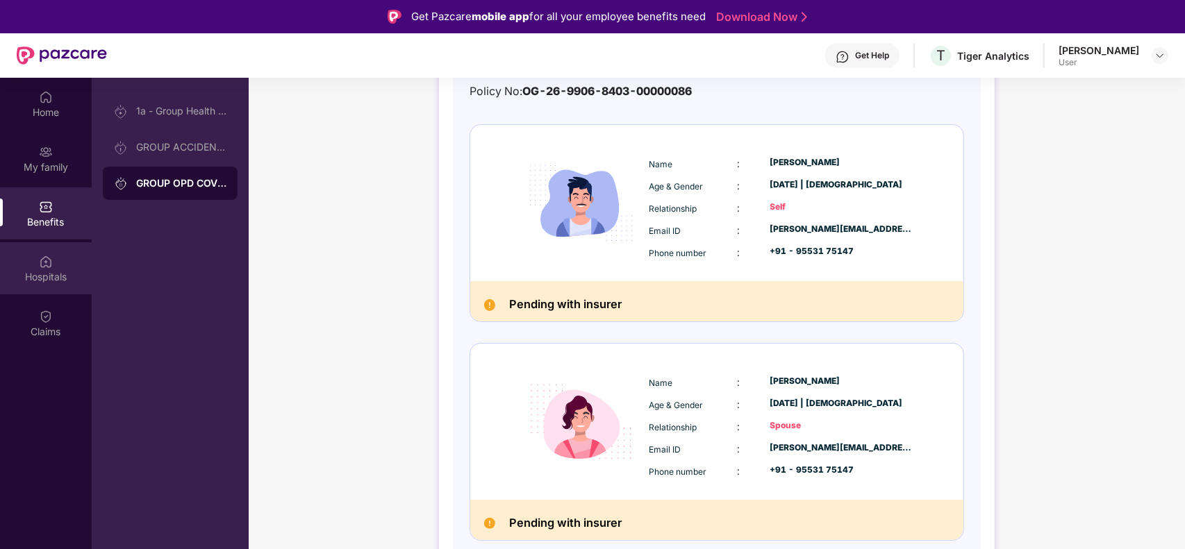
click at [50, 276] on div "Hospitals" at bounding box center [46, 277] width 92 height 14
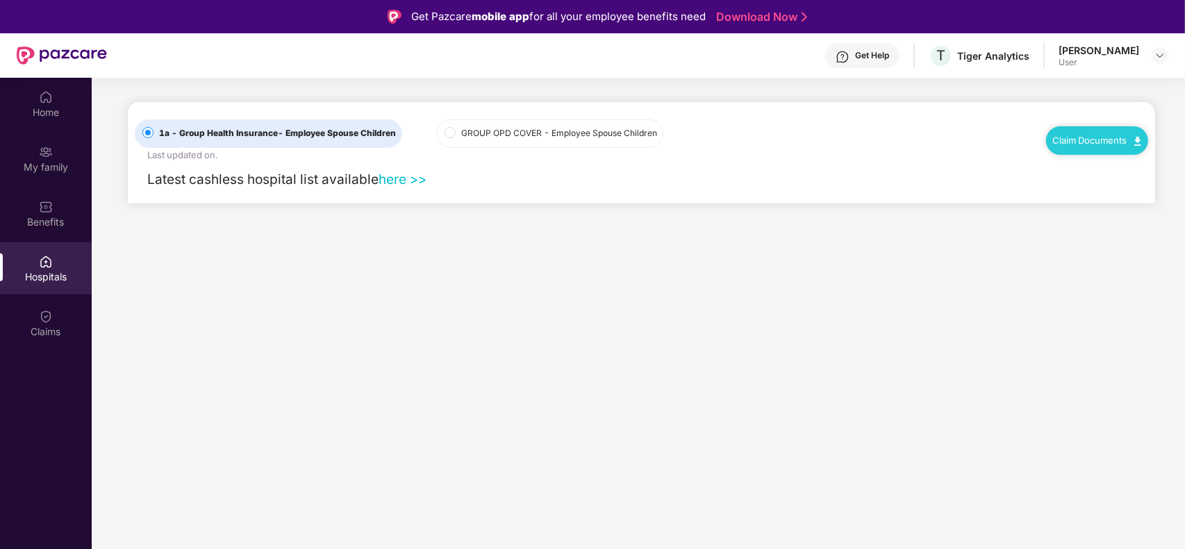
scroll to position [0, 0]
click at [529, 129] on span "GROUP OPD COVER - Employee Spouse Children" at bounding box center [559, 133] width 207 height 13
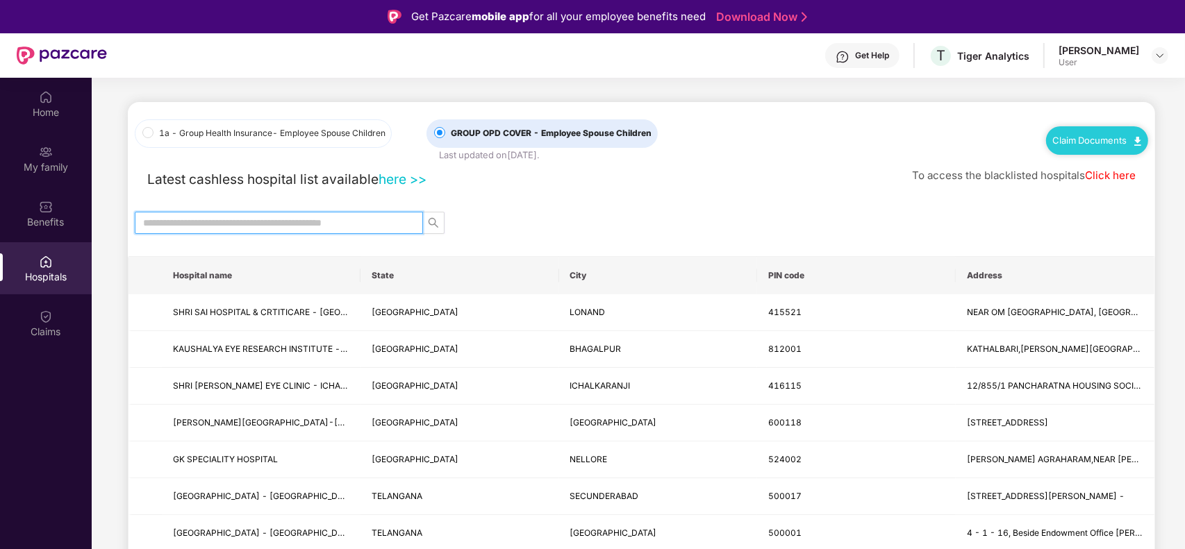
click at [249, 224] on input "text" at bounding box center [273, 222] width 260 height 15
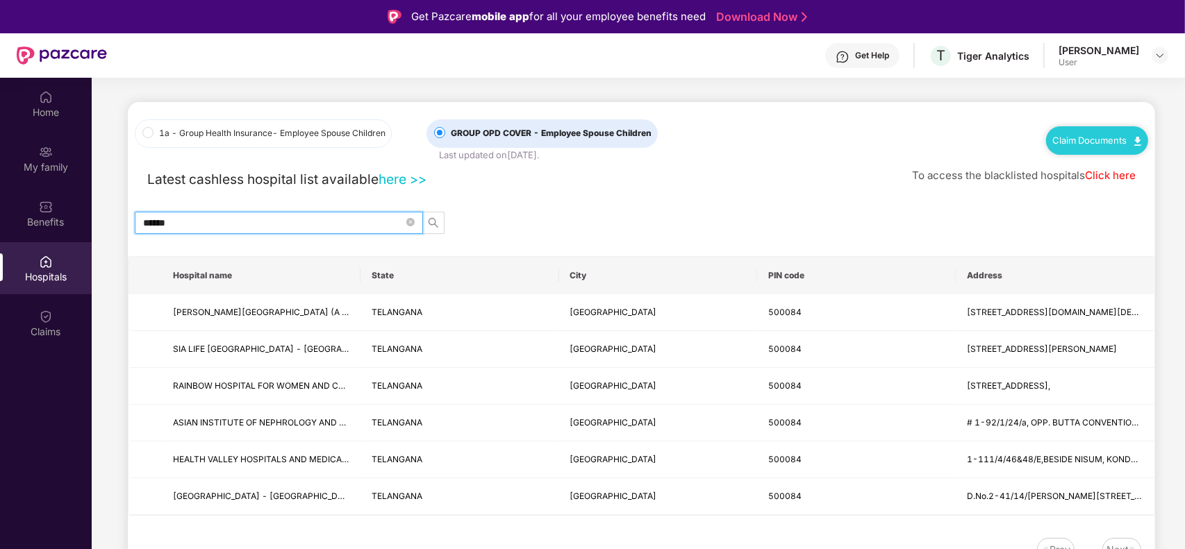
type input "******"
click at [573, 196] on div "1a - Group Health Insurance - Employee Spouse Children GROUP OPD COVER - Employ…" at bounding box center [641, 339] width 1027 height 474
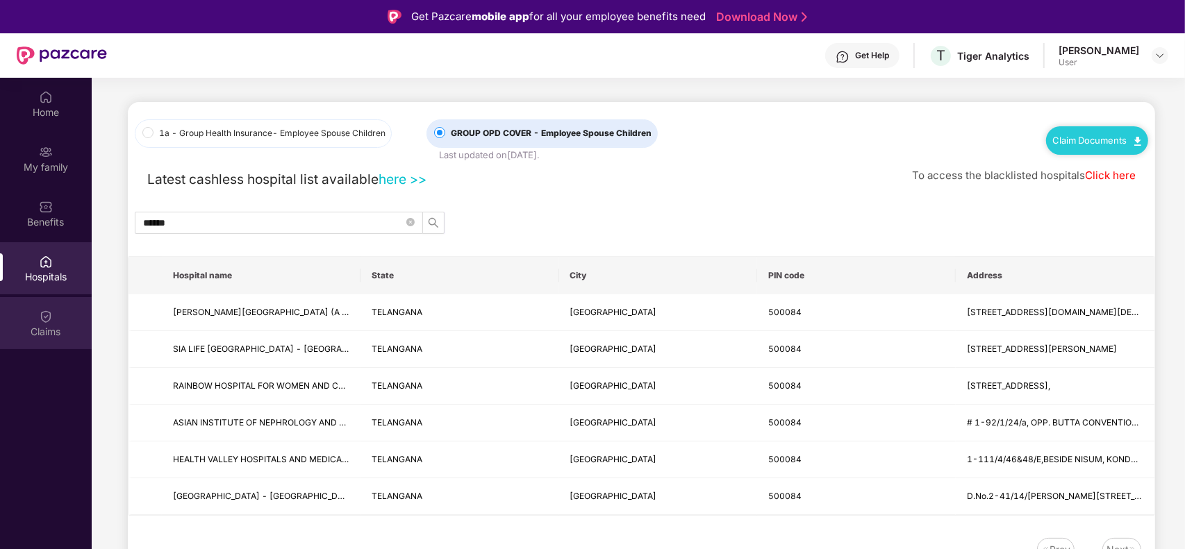
click at [49, 338] on div "Claims" at bounding box center [46, 332] width 92 height 14
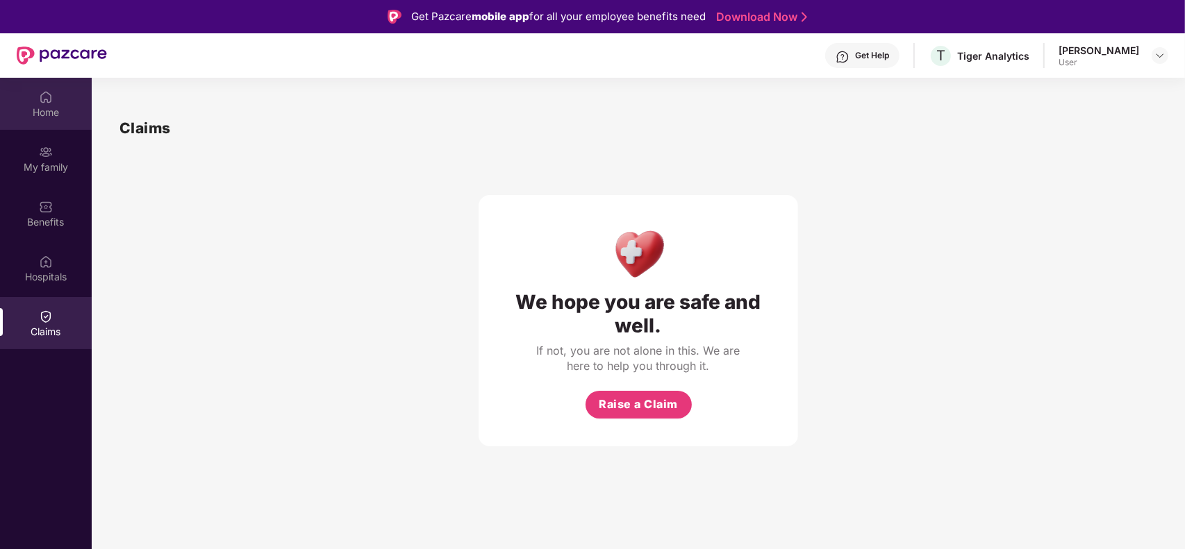
click at [38, 115] on div "Home" at bounding box center [46, 113] width 92 height 14
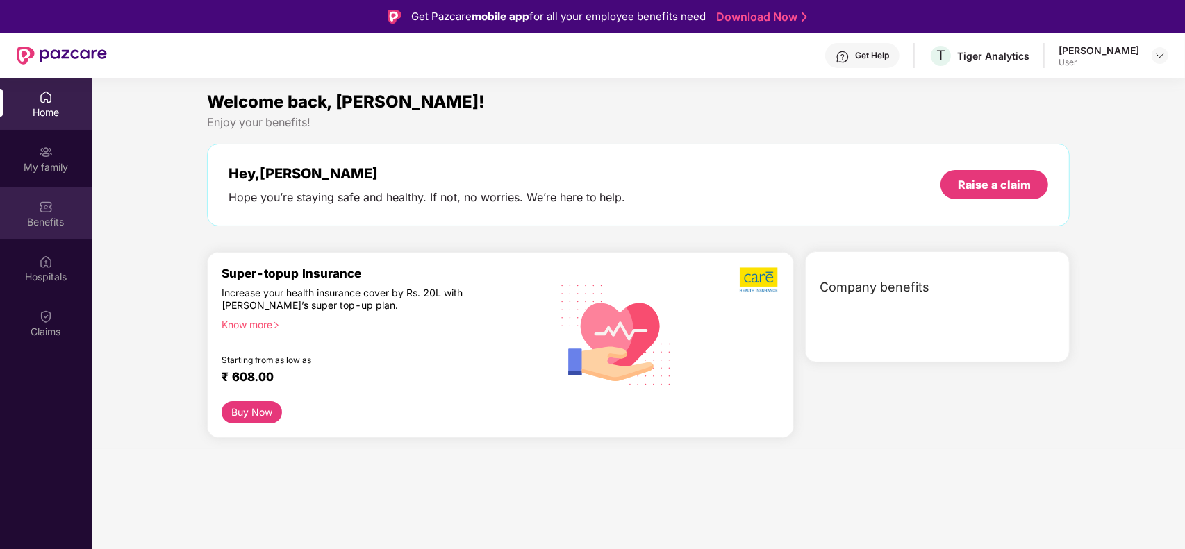
click at [43, 202] on img at bounding box center [46, 207] width 14 height 14
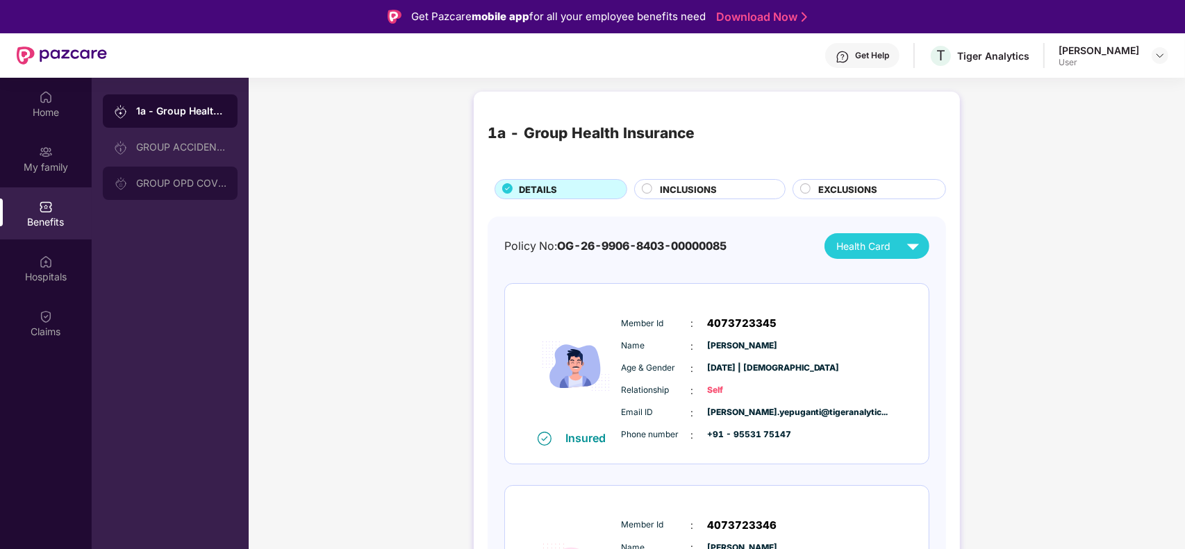
click at [186, 174] on div "GROUP OPD COVER" at bounding box center [170, 183] width 135 height 33
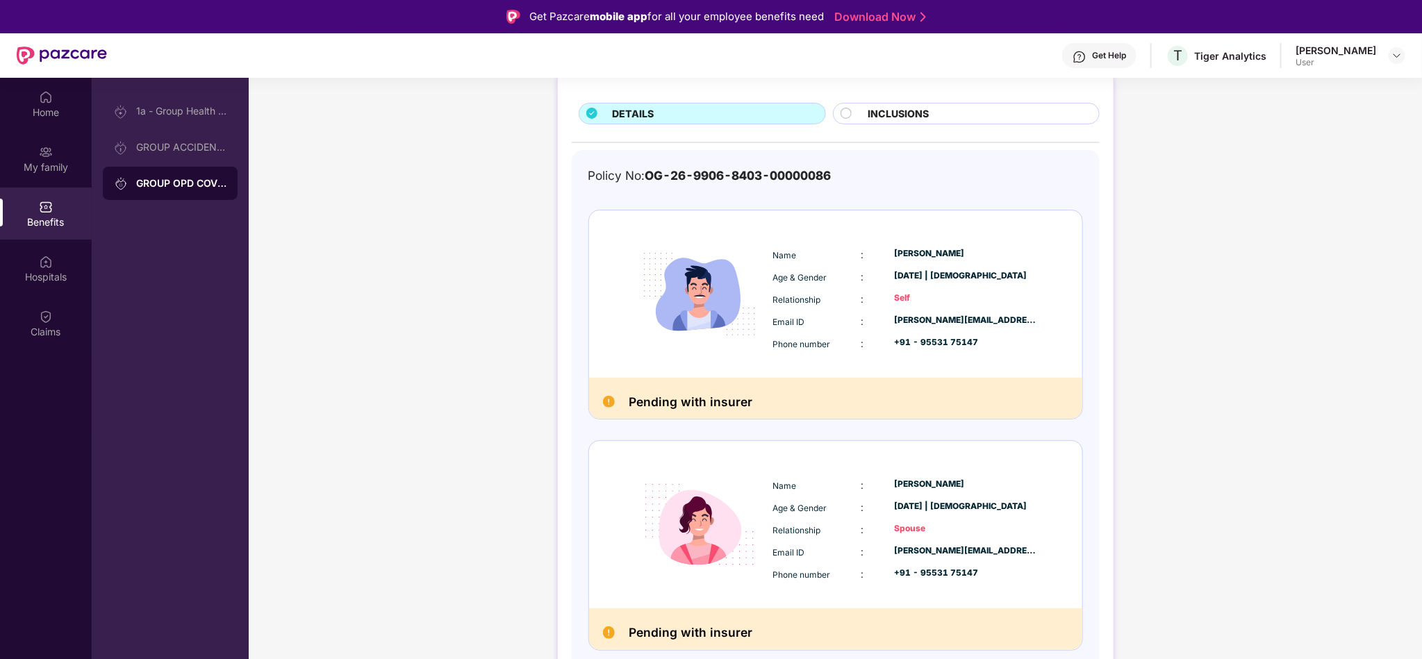
scroll to position [83, 0]
